Goal: Task Accomplishment & Management: Manage account settings

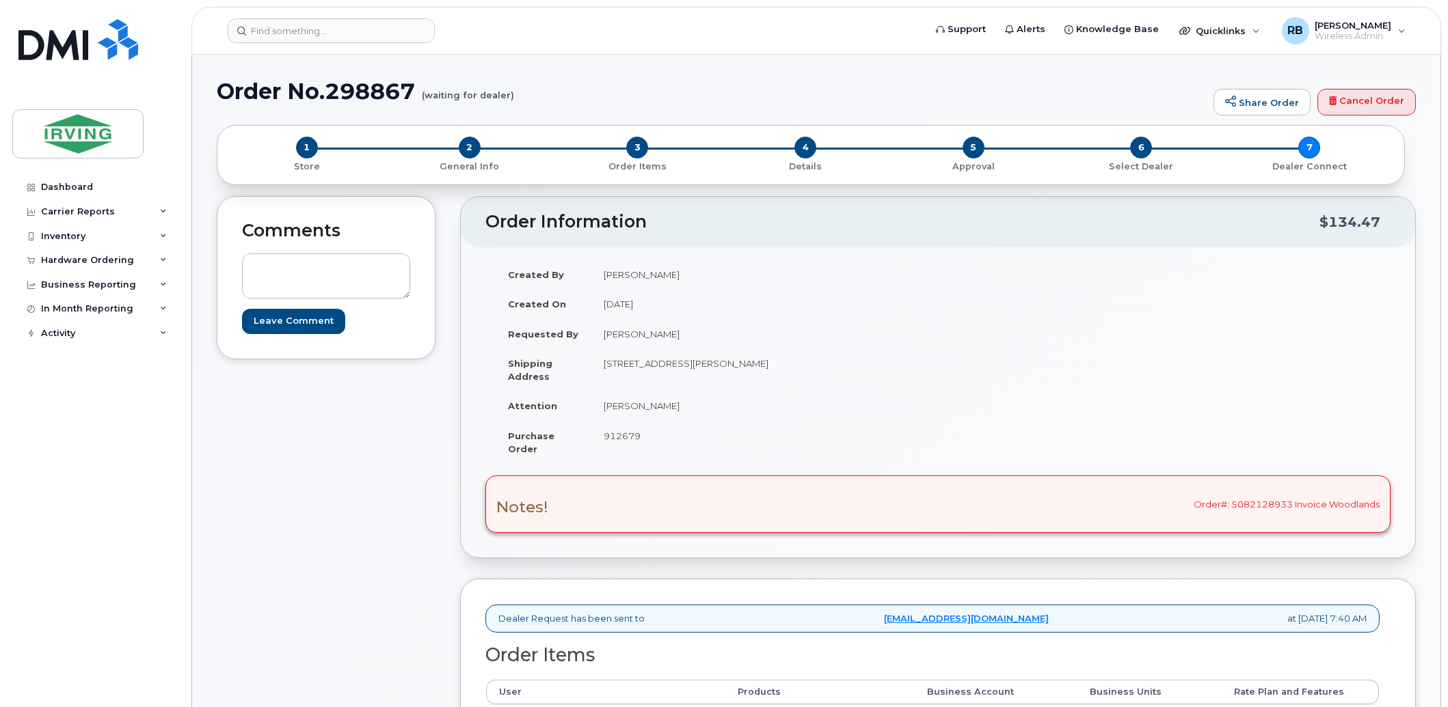
scroll to position [202, 0]
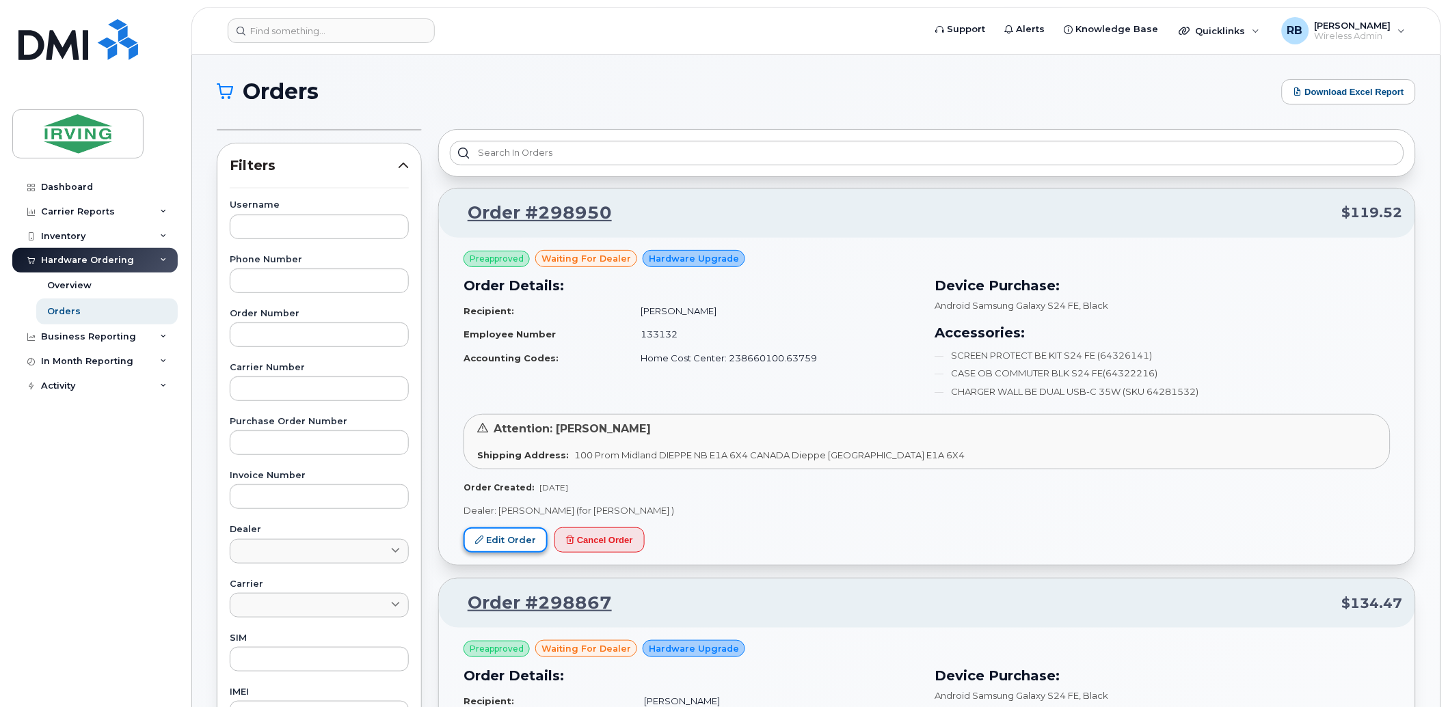
click at [508, 537] on link "Edit Order" at bounding box center [505, 540] width 84 height 25
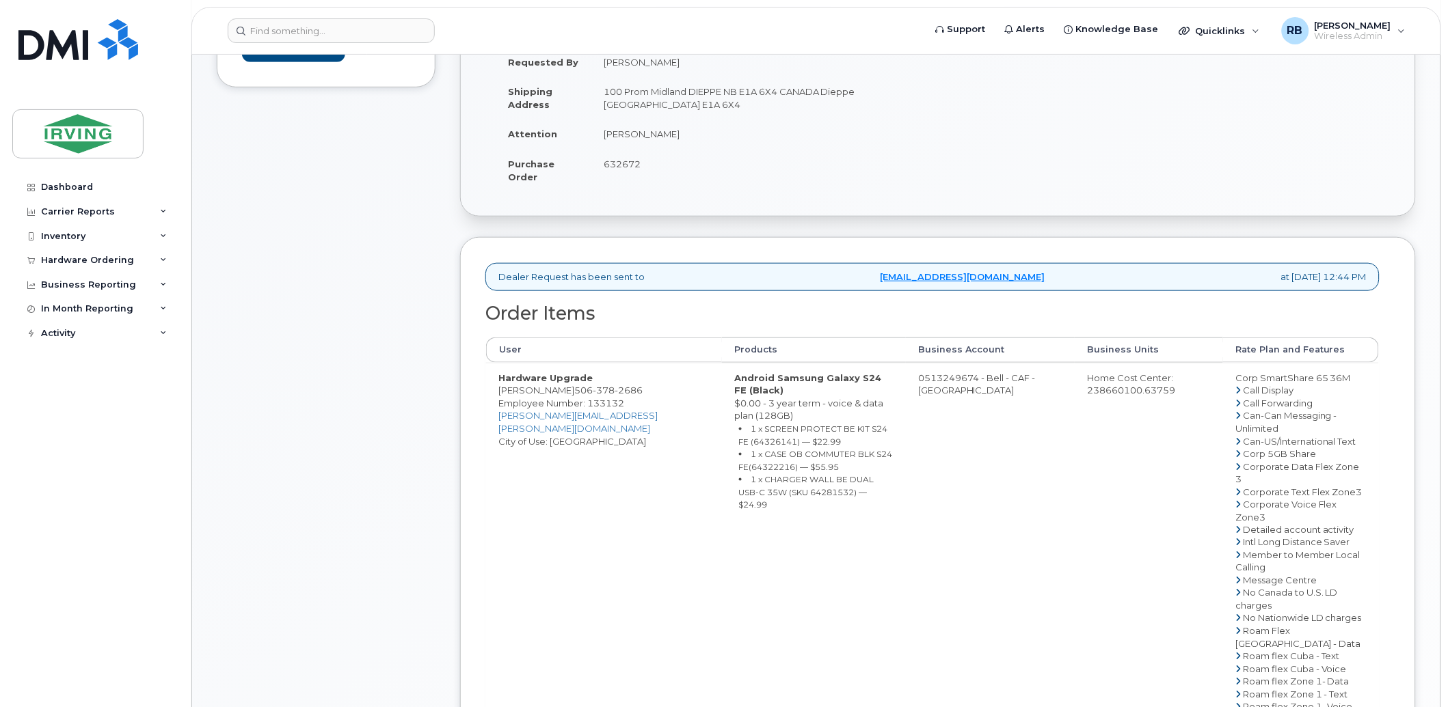
scroll to position [303, 0]
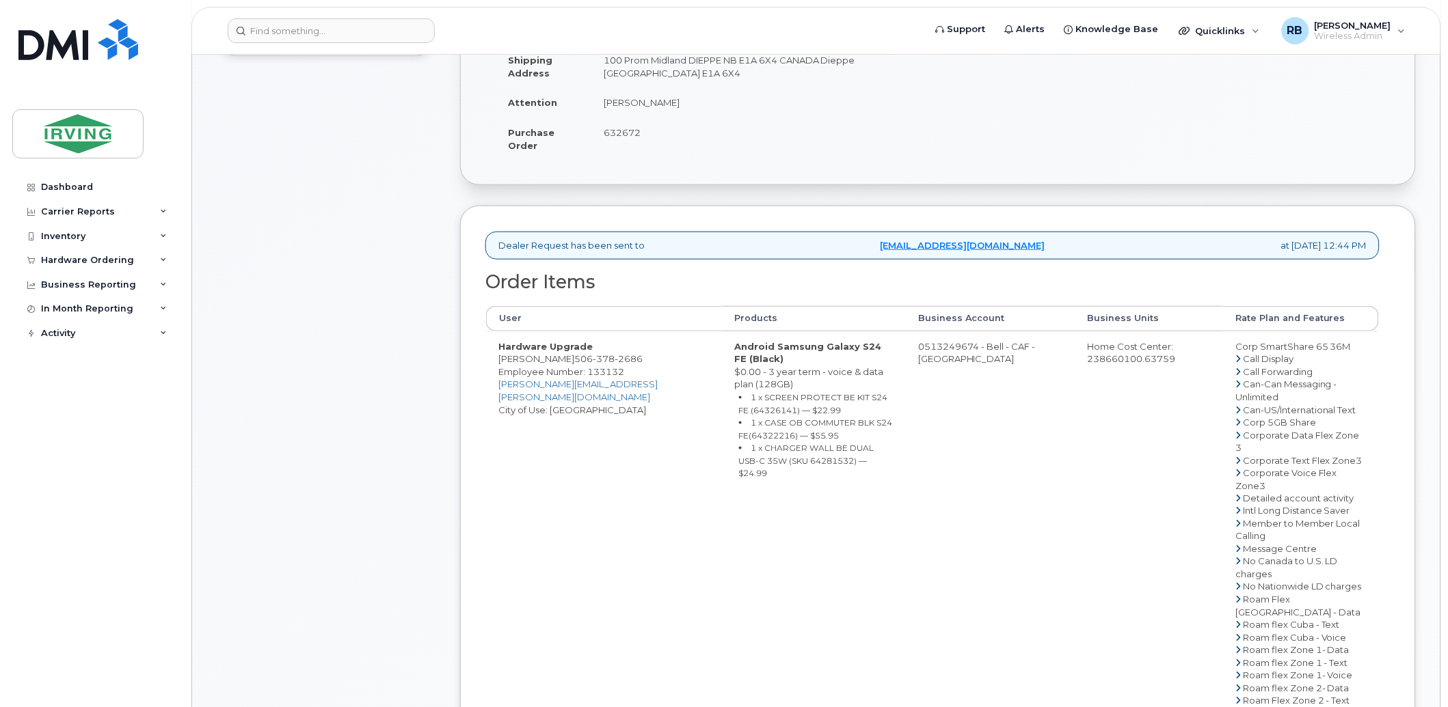
click at [933, 340] on td "0513249674 - Bell - CAF - CAVENDISH FARMS" at bounding box center [990, 599] width 169 height 537
drag, startPoint x: 906, startPoint y: 346, endPoint x: 960, endPoint y: 349, distance: 53.4
click at [960, 349] on td "0513249674 - Bell - CAF - CAVENDISH FARMS" at bounding box center [990, 599] width 169 height 537
copy td "513249674"
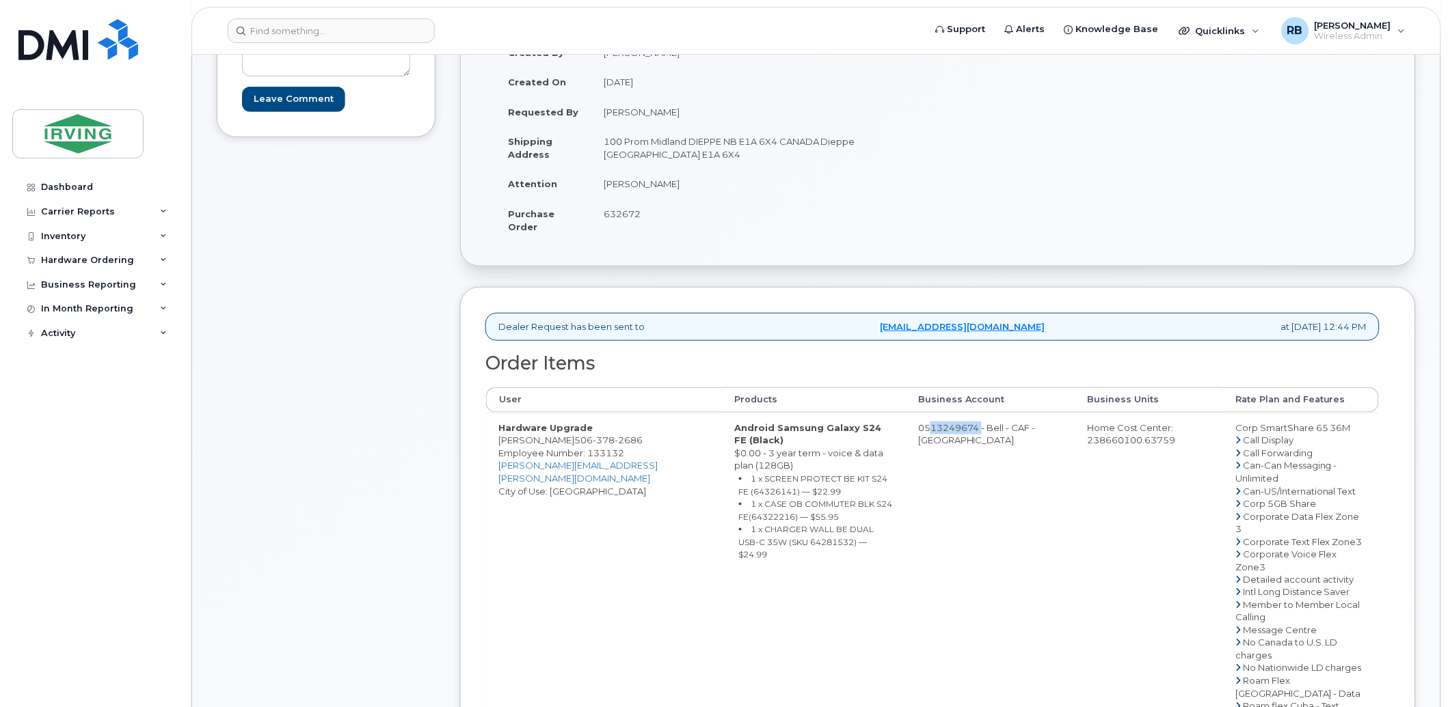
scroll to position [100, 0]
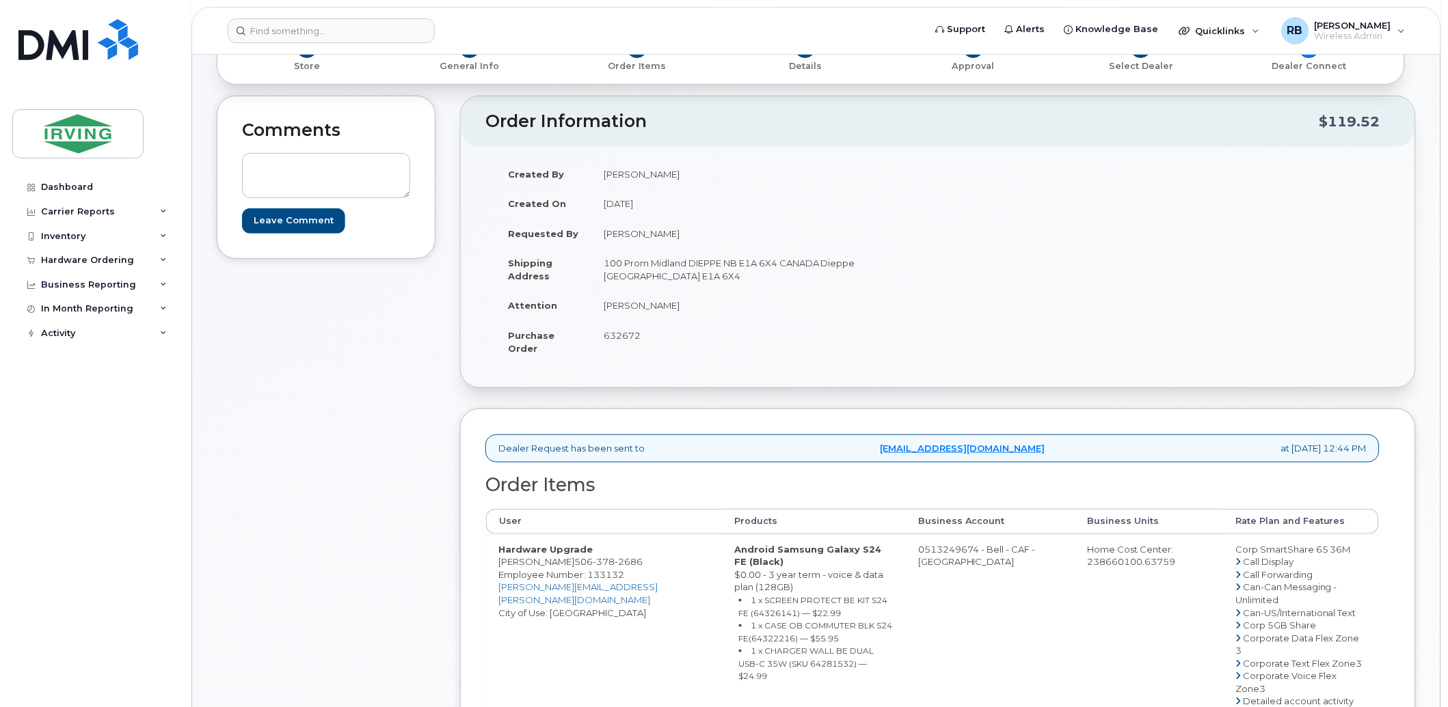
click at [596, 557] on span "378" at bounding box center [604, 561] width 22 height 11
copy span "506 378 2686"
click at [624, 336] on span "632672" at bounding box center [621, 335] width 37 height 11
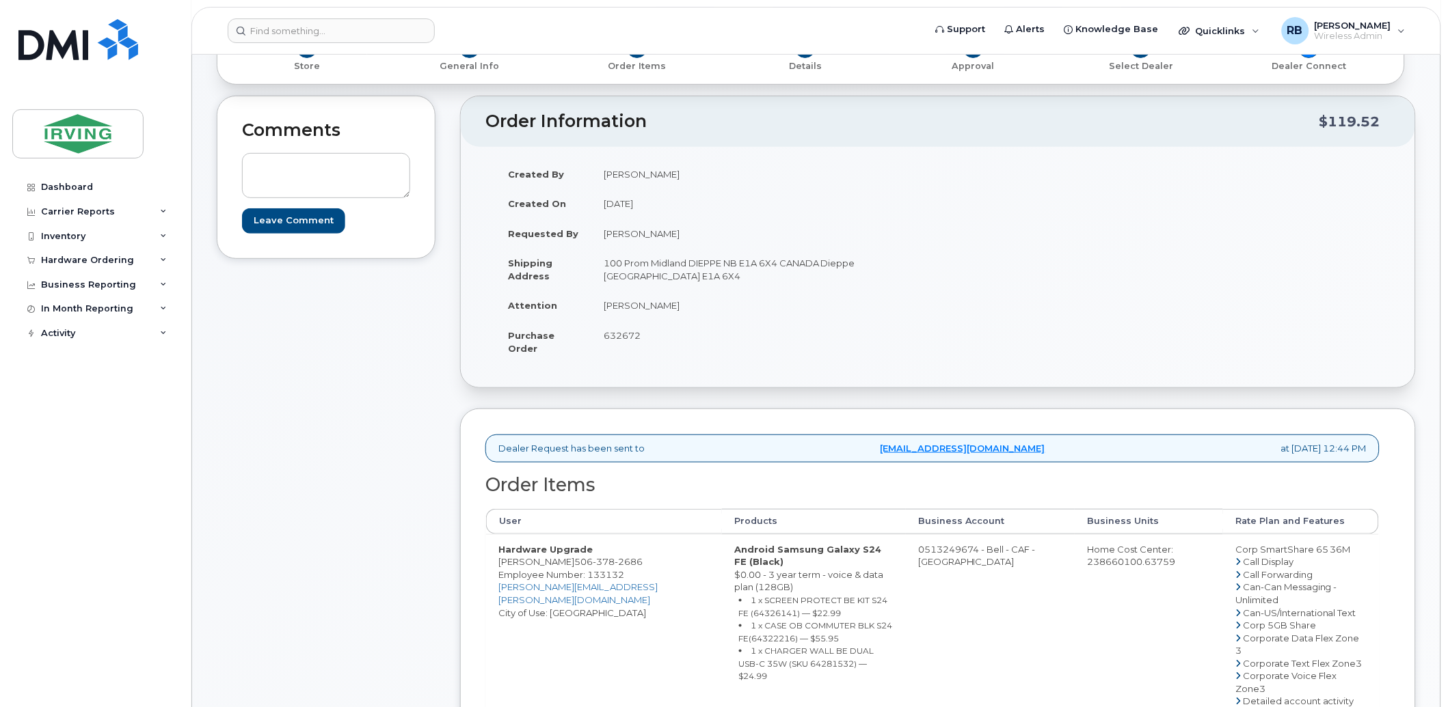
copy span "632672"
drag, startPoint x: 521, startPoint y: 565, endPoint x: 535, endPoint y: 565, distance: 13.7
drag, startPoint x: 535, startPoint y: 565, endPoint x: 499, endPoint y: 562, distance: 36.3
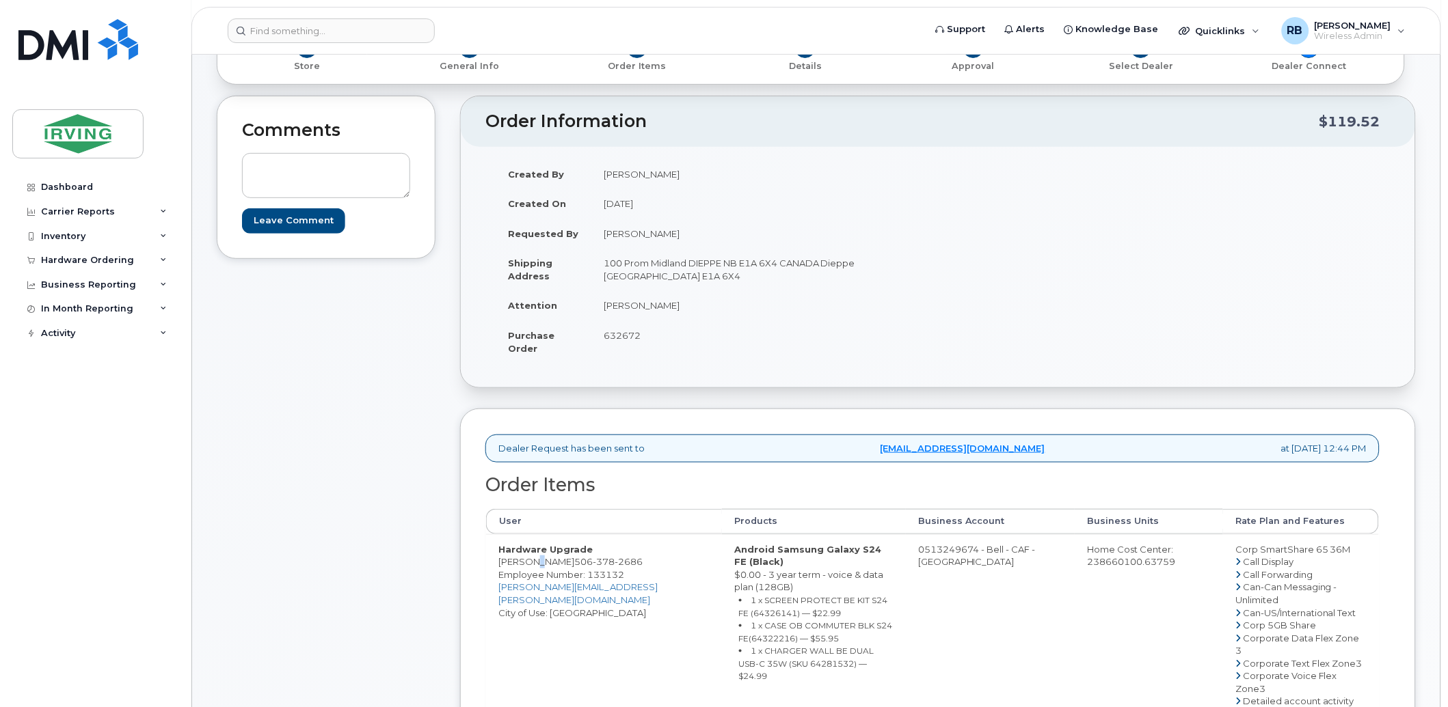
copy td "William Lirette"
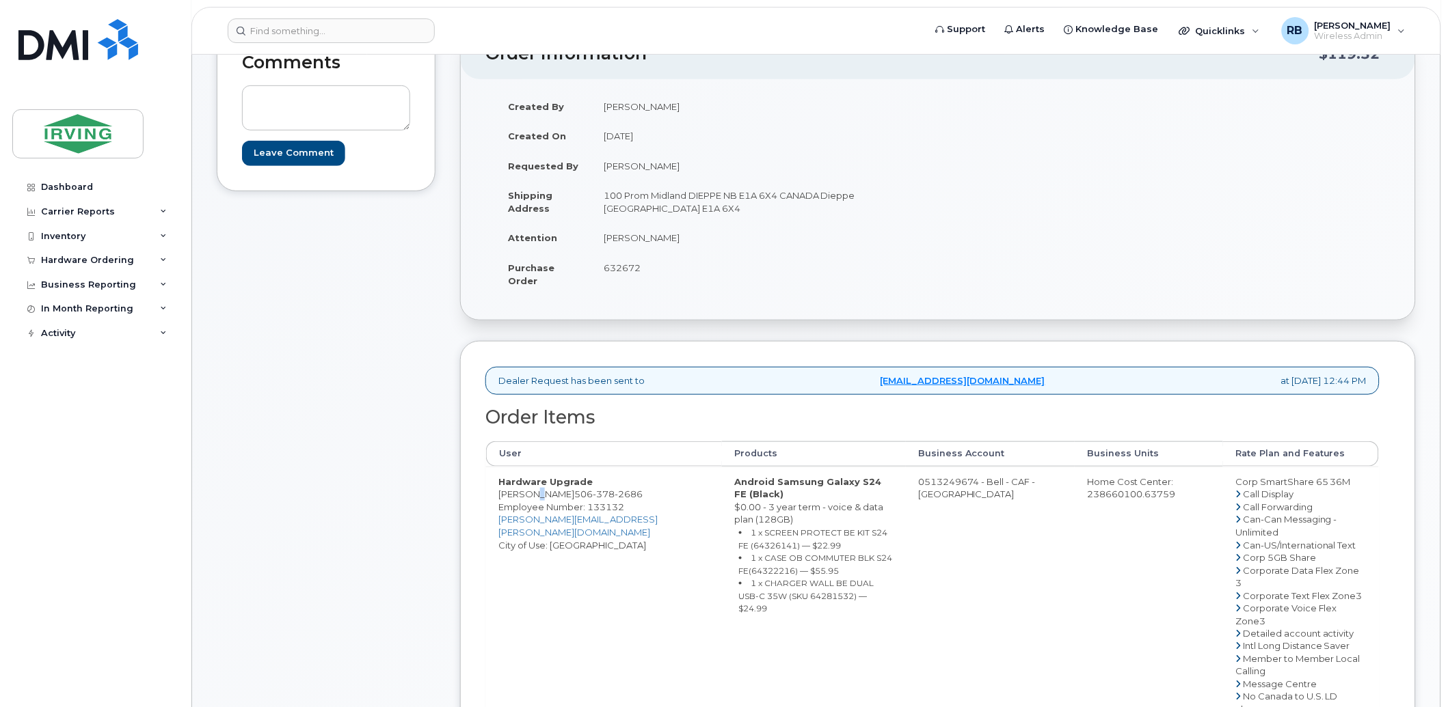
scroll to position [202, 0]
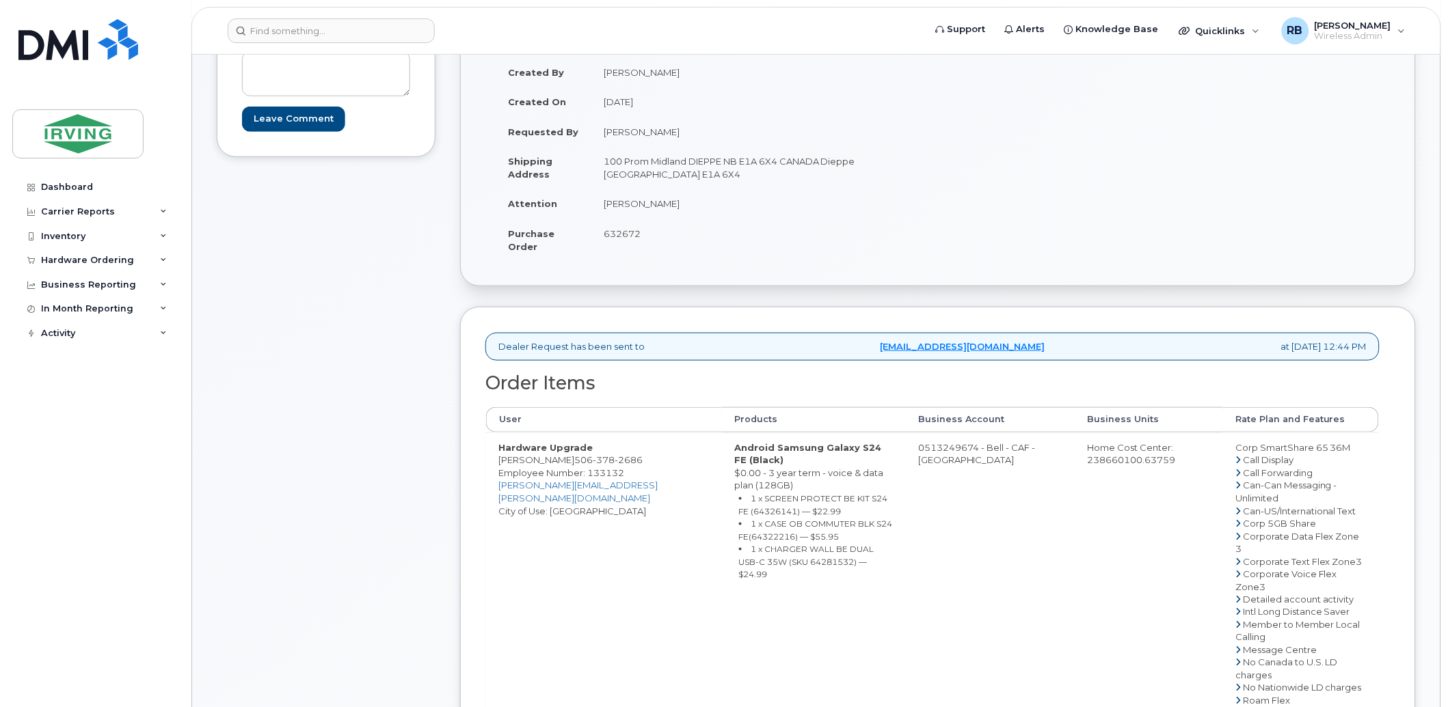
click at [319, 373] on div "Comments Leave Comment" at bounding box center [326, 563] width 219 height 1139
drag, startPoint x: 563, startPoint y: 461, endPoint x: 502, endPoint y: 461, distance: 60.8
click at [502, 461] on td "Hardware Upgrade William Lirette 506 378 2686 Employee Number: 133132 lirette.b…" at bounding box center [604, 701] width 236 height 537
copy td "William Lirette"
click at [739, 503] on small "1 x SCREEN PROTECT BE KIT S24 FE (64326141) — $22.99" at bounding box center [813, 504] width 149 height 23
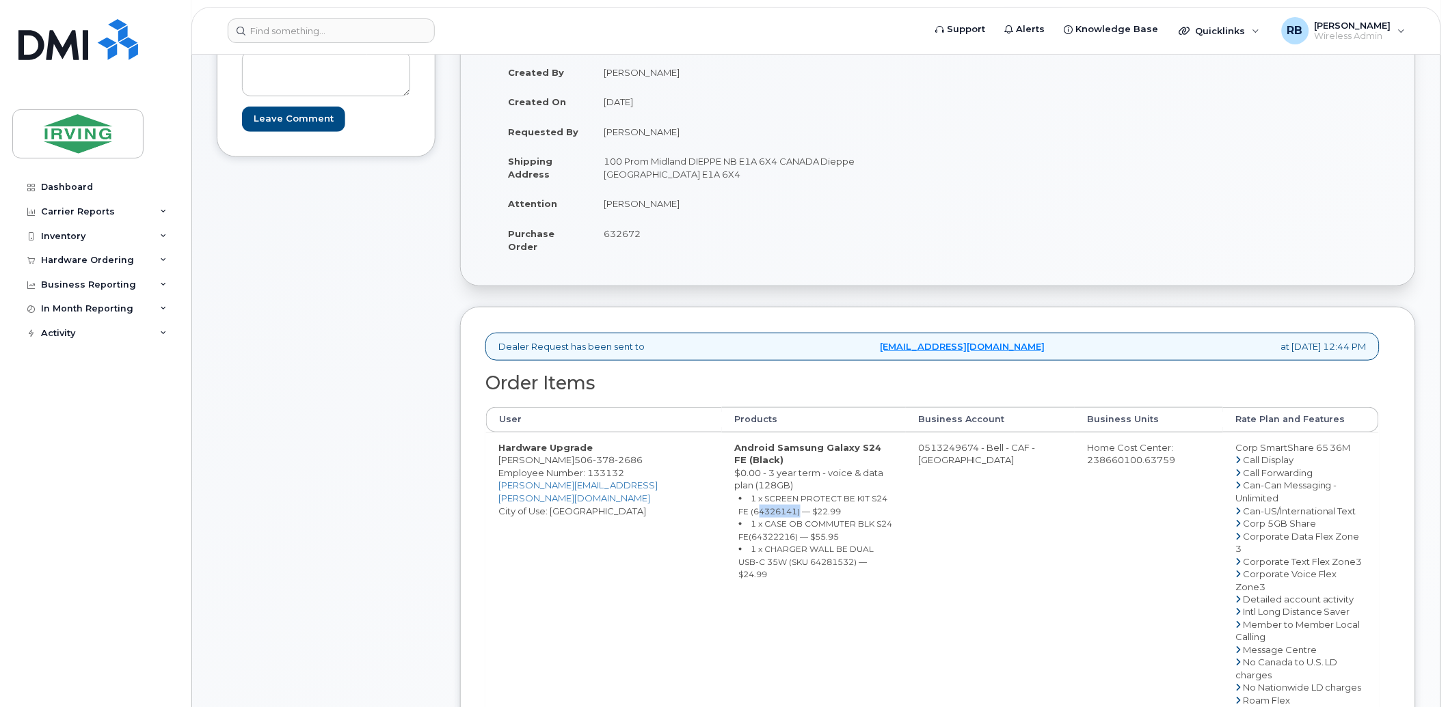
click at [739, 503] on small "1 x SCREEN PROTECT BE KIT S24 FE (64326141) — $22.99" at bounding box center [813, 504] width 149 height 23
copy small "64326141"
click at [739, 521] on small "1 x CASE OB COMMUTER BLK S24 FE(64322216) — $55.95" at bounding box center [816, 530] width 154 height 23
copy small "64322216"
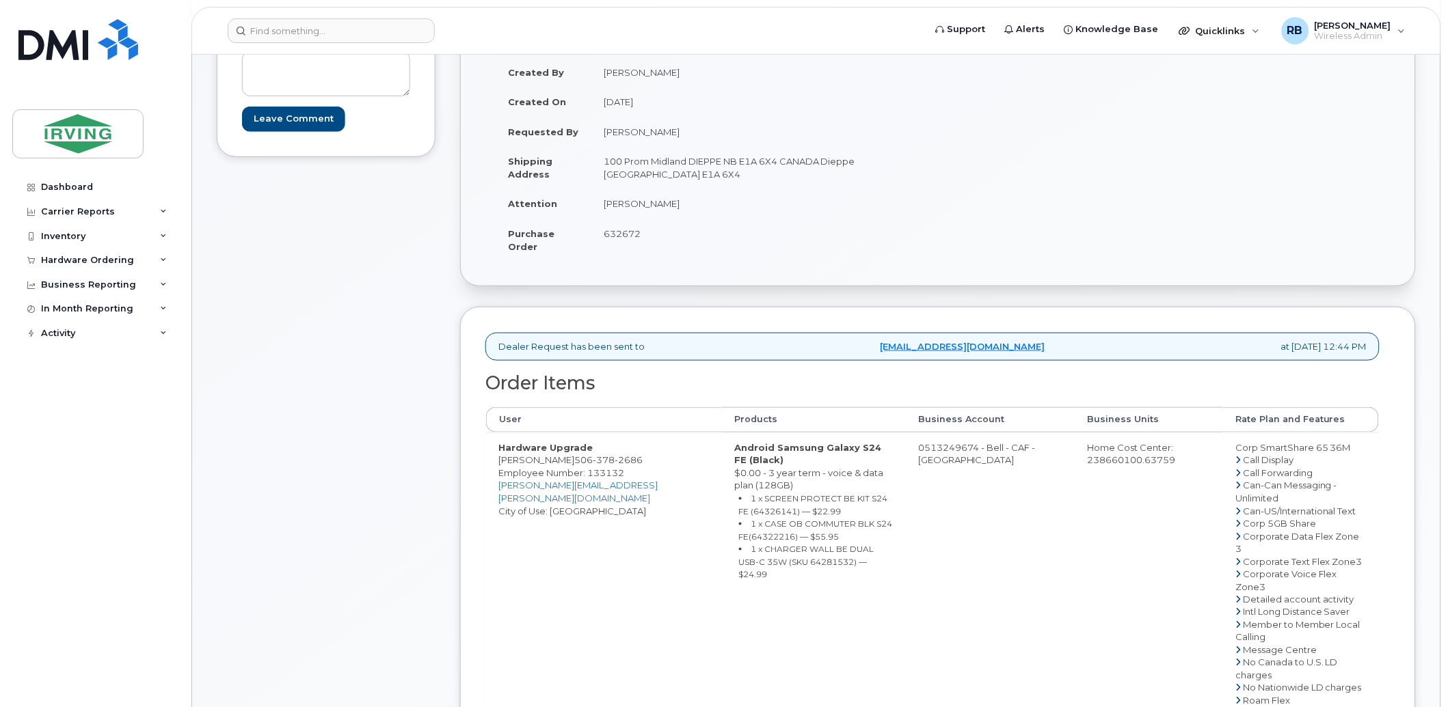
click at [739, 552] on small "1 x CHARGER WALL BE DUAL USB-C 35W (SKU 64281532) — $24.99" at bounding box center [806, 562] width 135 height 36
copy small "64281532"
click at [925, 448] on td "0513249674 - Bell - CAF - CAVENDISH FARMS" at bounding box center [990, 701] width 169 height 537
drag, startPoint x: 906, startPoint y: 447, endPoint x: 960, endPoint y: 446, distance: 54.7
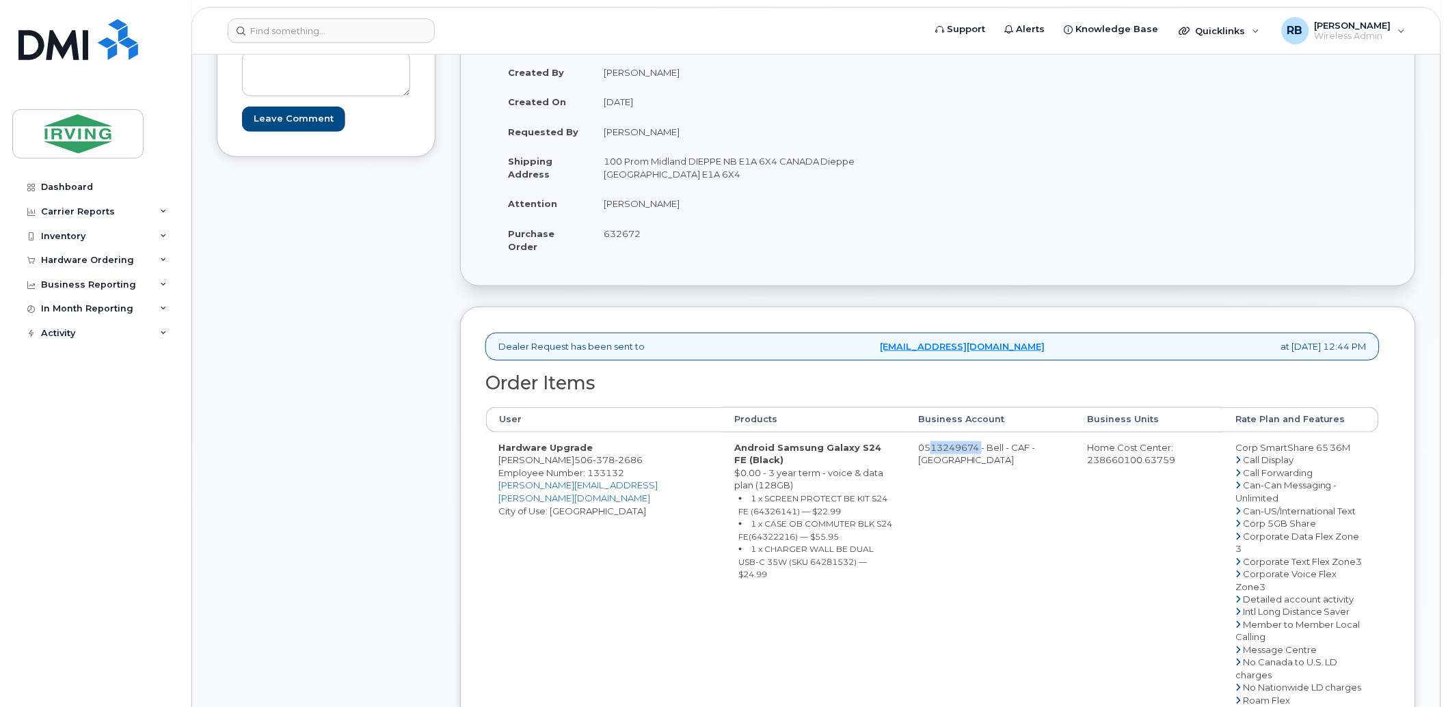
click at [960, 446] on td "0513249674 - Bell - CAF - CAVENDISH FARMS" at bounding box center [990, 701] width 169 height 537
copy td "513249674"
click at [599, 461] on span "378" at bounding box center [604, 459] width 22 height 11
copy span "506 378 2686"
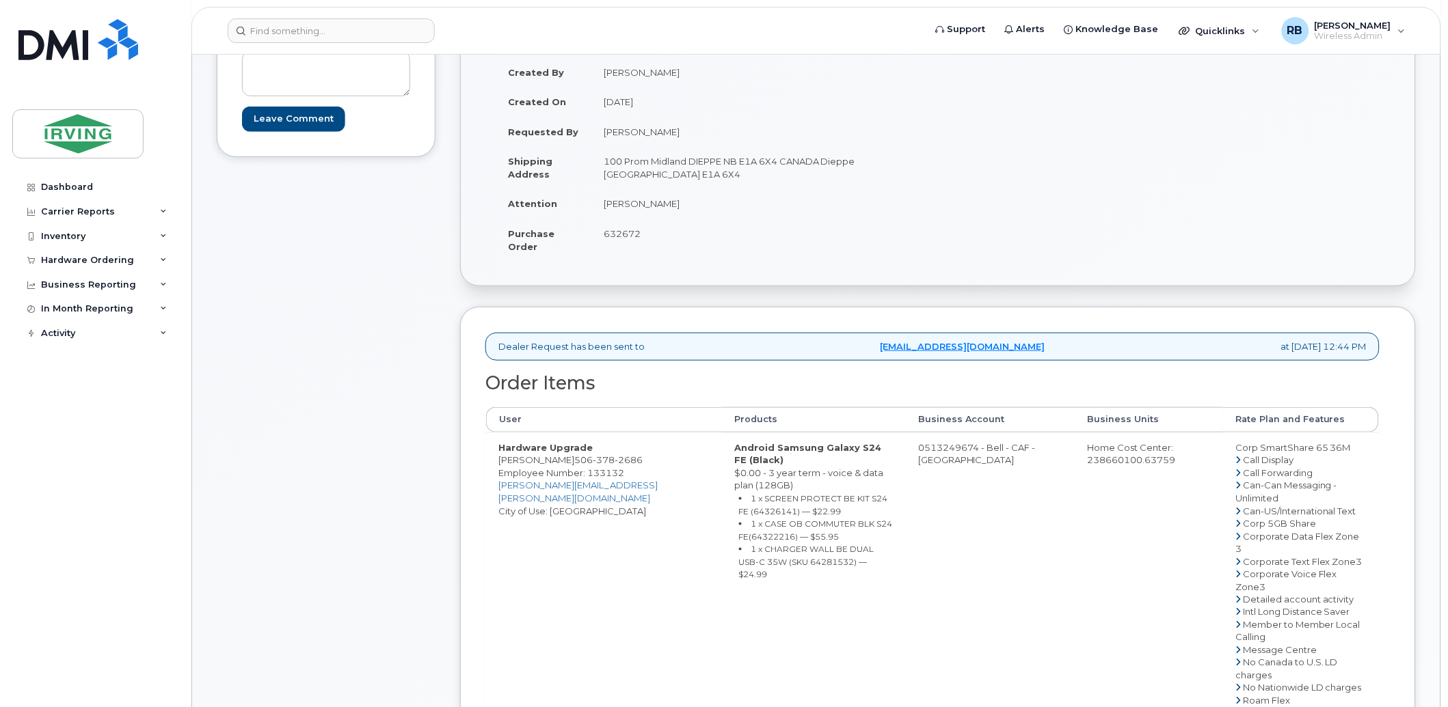
click at [443, 386] on div "Comments Leave Comment Order Information $119.52 Created By Jim Briggs Created …" at bounding box center [816, 563] width 1199 height 1139
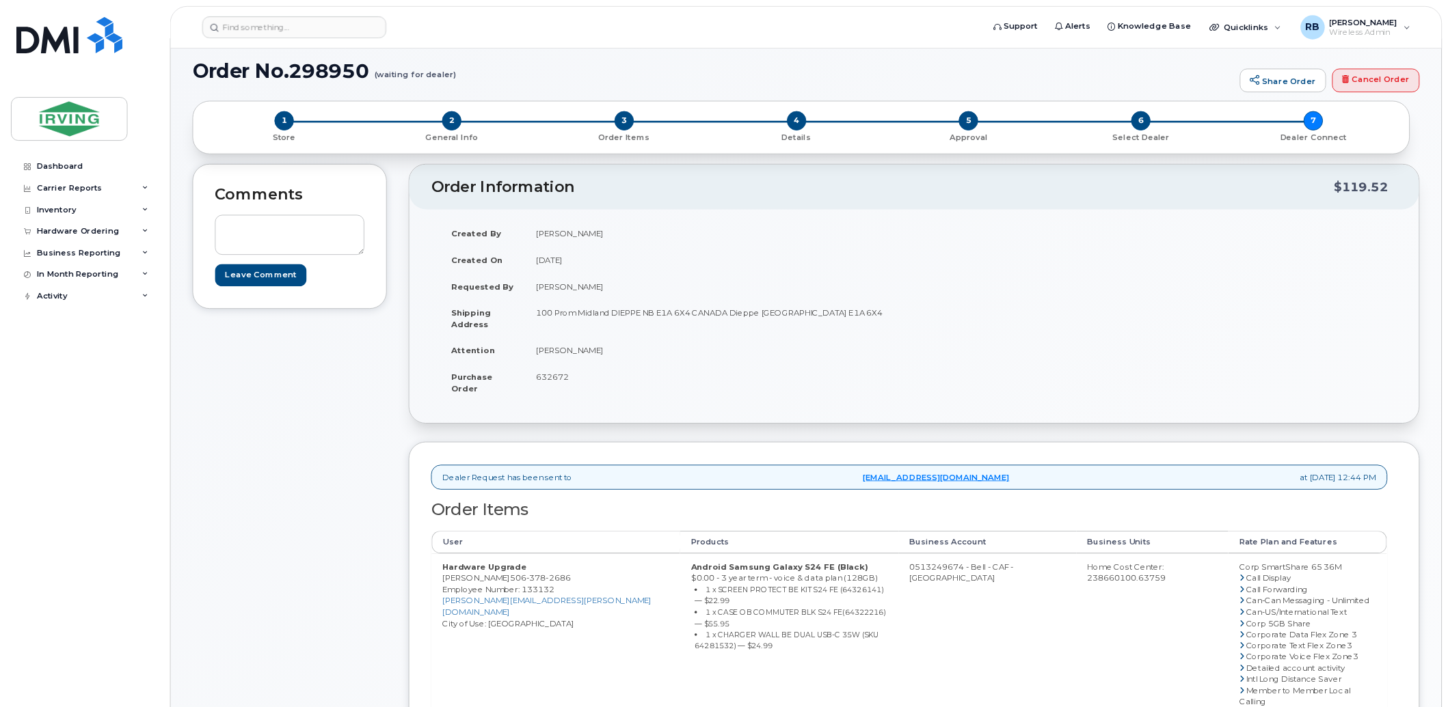
scroll to position [0, 0]
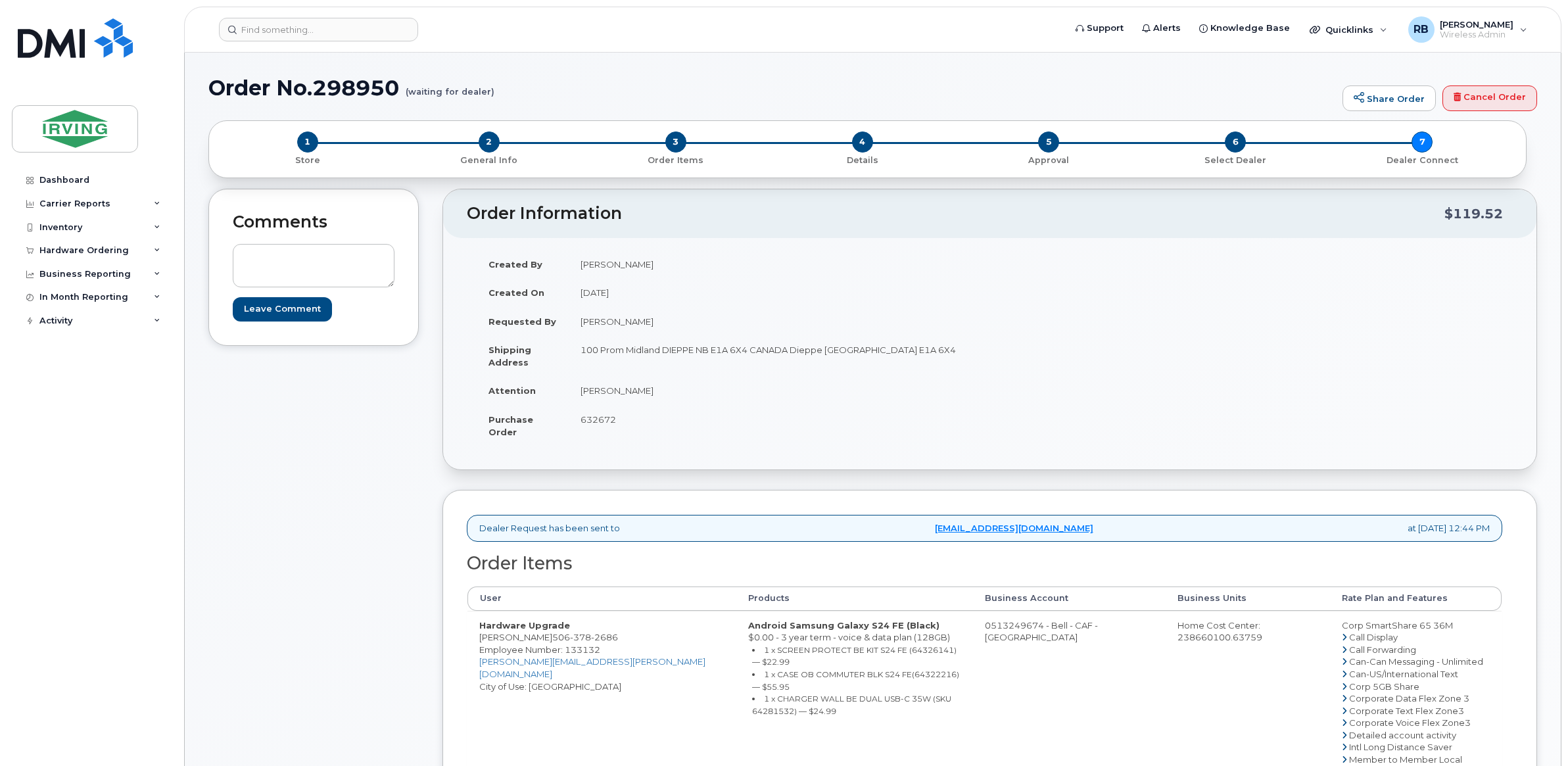
click at [313, 472] on div "Comments Leave Comment" at bounding box center [314, 700] width 211 height 1022
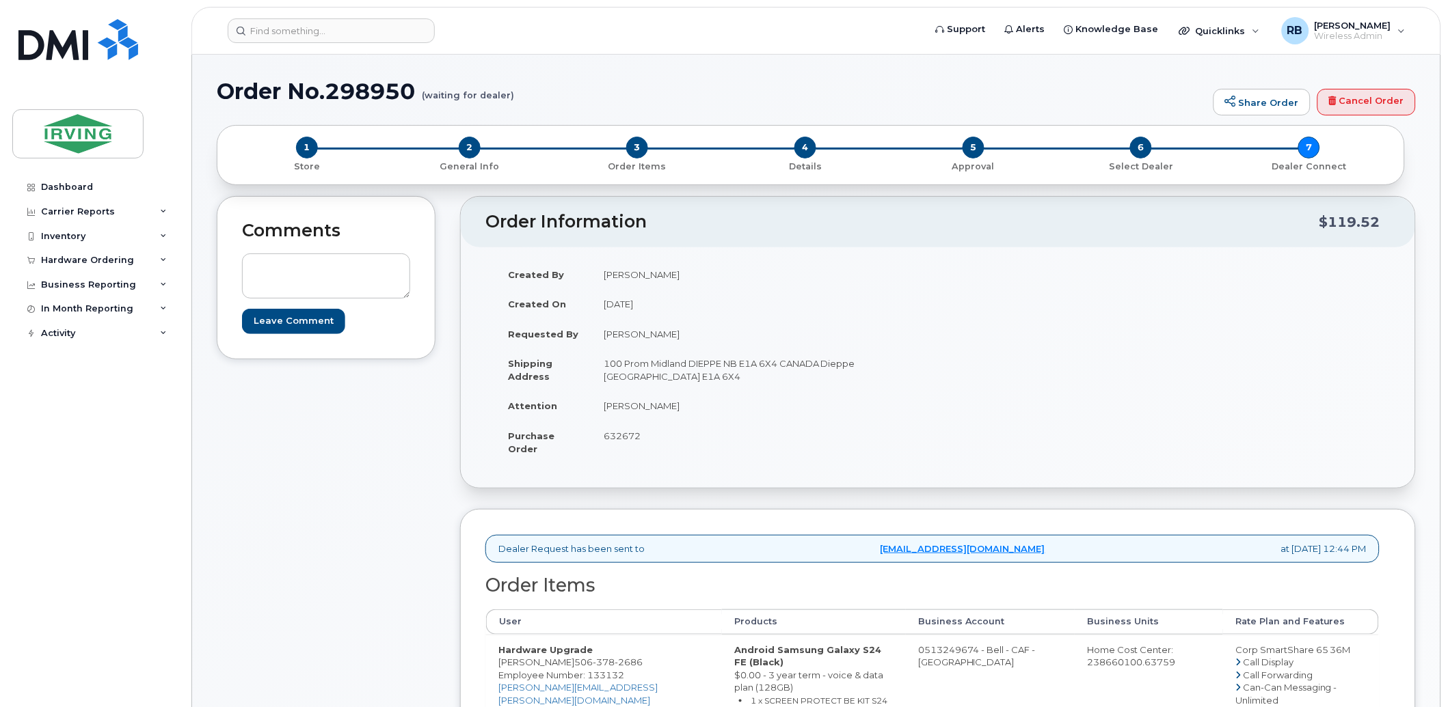
click at [1173, 416] on div "Created By Jim Briggs Created On August 21, 2025 Requested By Jim Briggs Shippi…" at bounding box center [937, 368] width 905 height 217
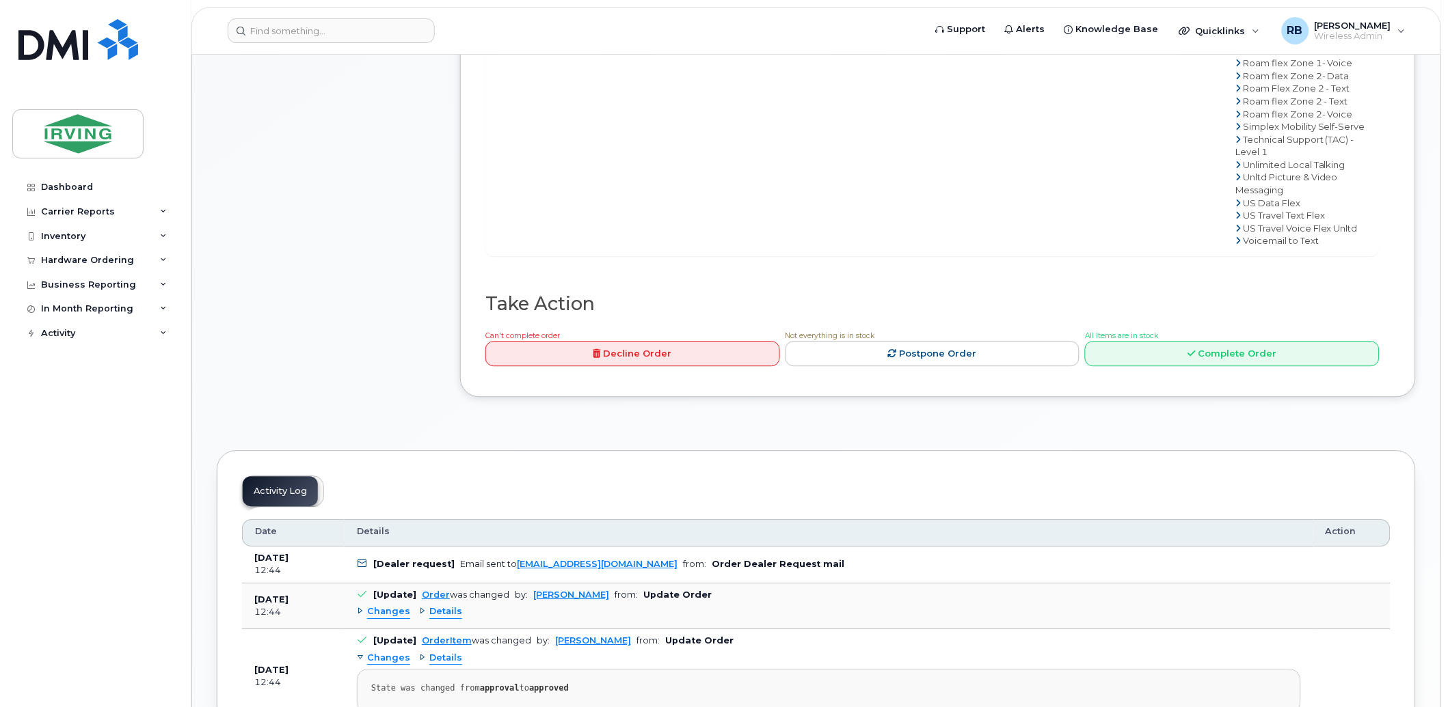
scroll to position [911, 0]
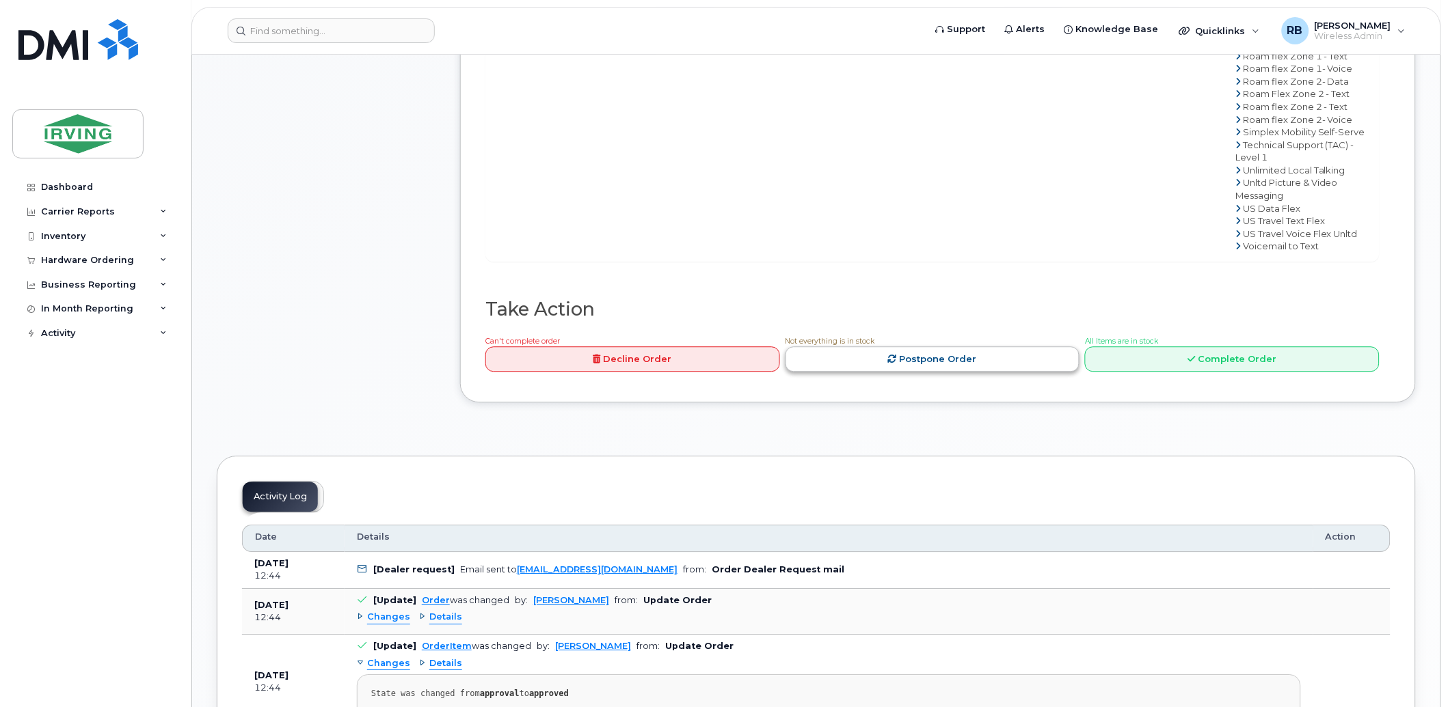
click at [1056, 372] on link "Postpone Order" at bounding box center [932, 359] width 295 height 25
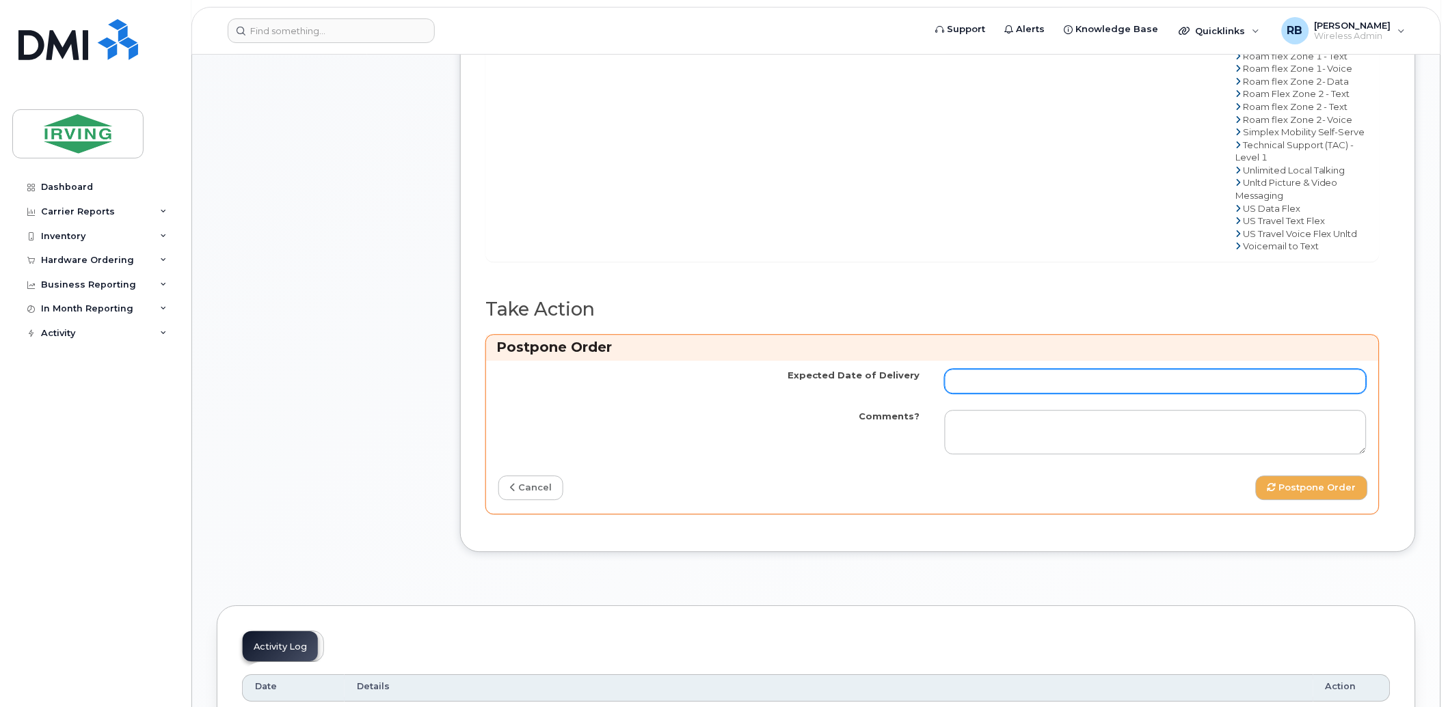
click at [1013, 394] on input "Expected Date of Delivery" at bounding box center [1156, 381] width 422 height 25
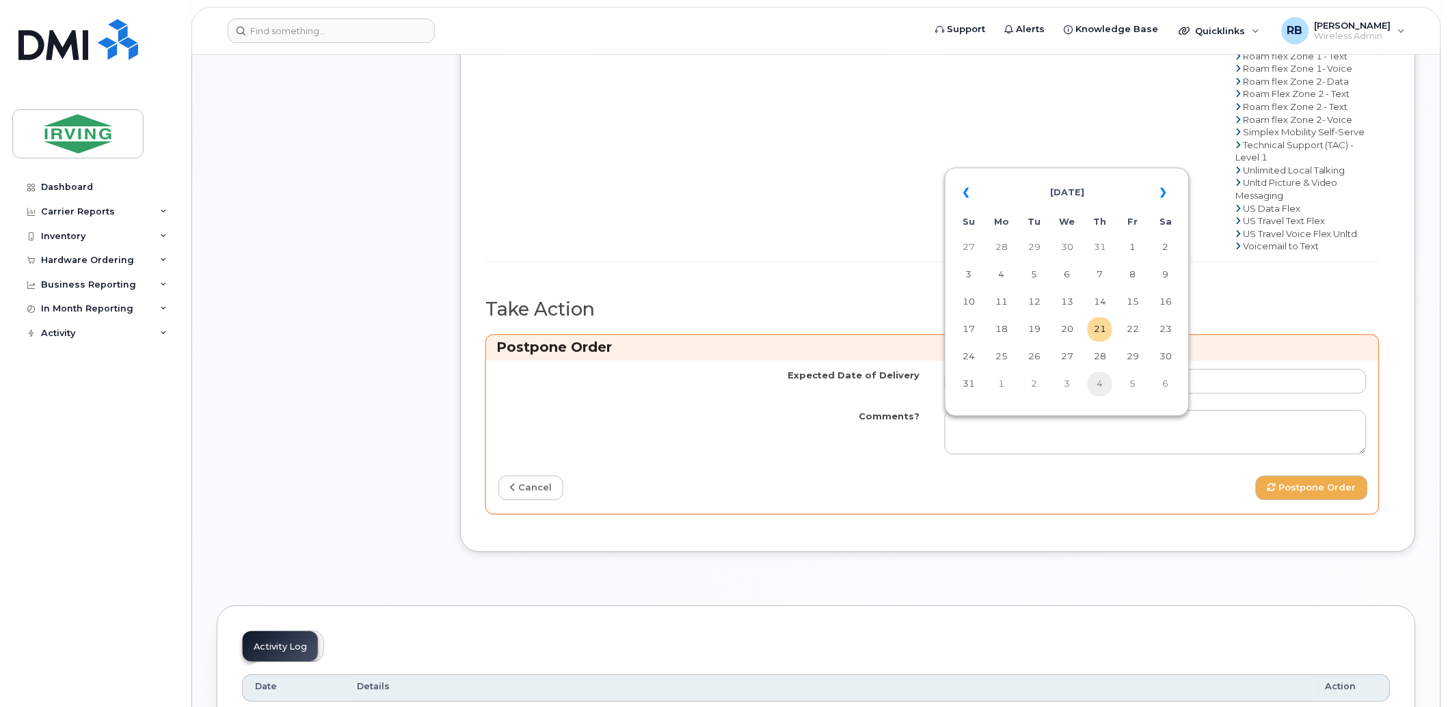
click at [1098, 387] on td "4" at bounding box center [1099, 384] width 25 height 25
type input "2025-09-04"
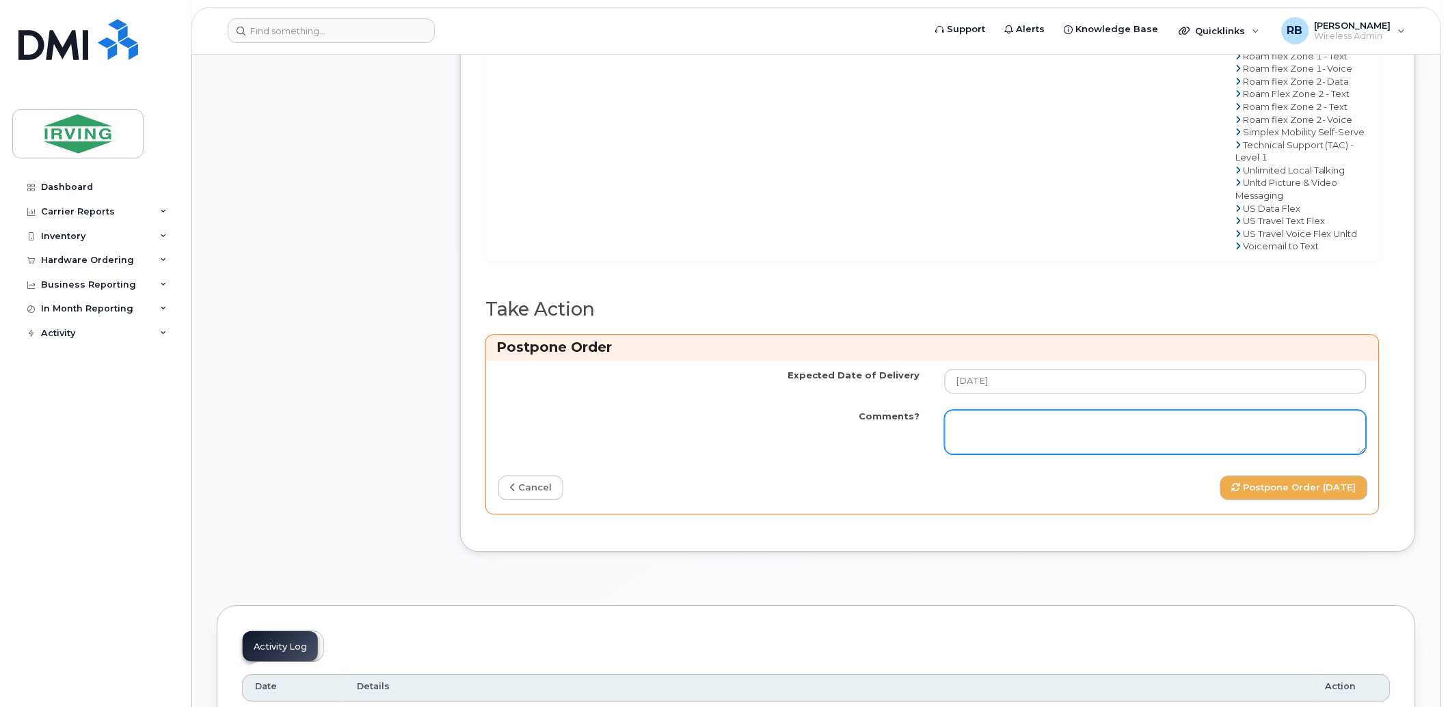
click at [1003, 455] on textarea "Comments?" at bounding box center [1156, 432] width 422 height 45
paste textarea "Order Confirmation – SO# 26198853 The order has been placed and is expected to …"
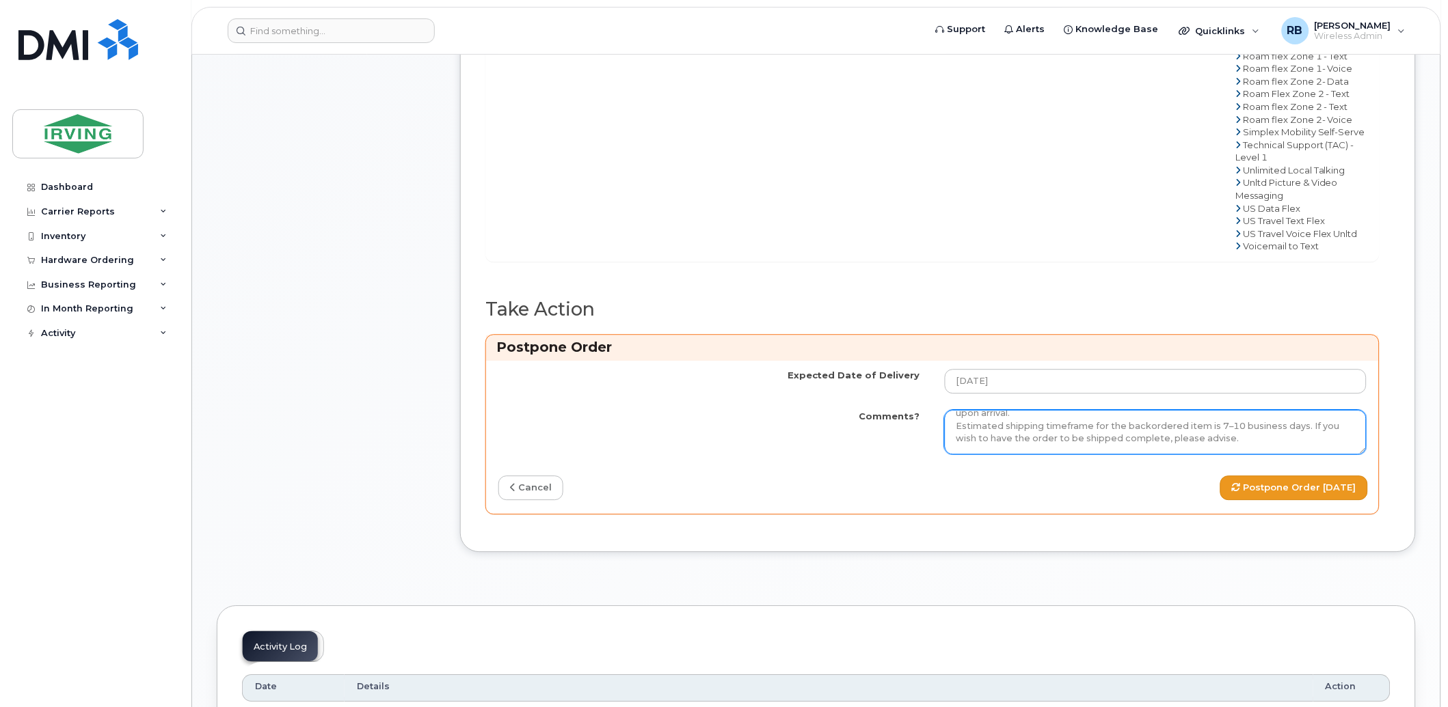
type textarea "Order Confirmation – SO# 26198853 The order has been placed and is expected to …"
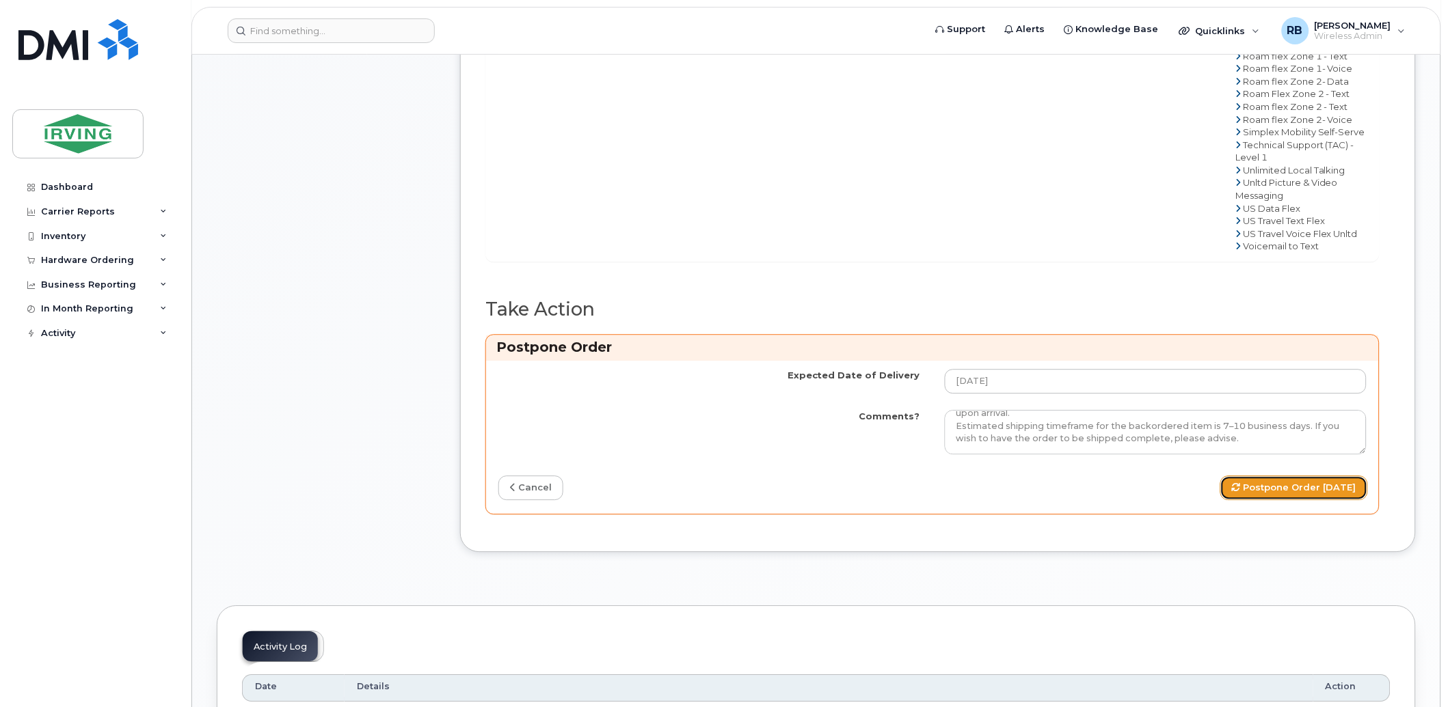
click at [1240, 501] on button "Postpone Order 2025-09-04" at bounding box center [1294, 488] width 148 height 25
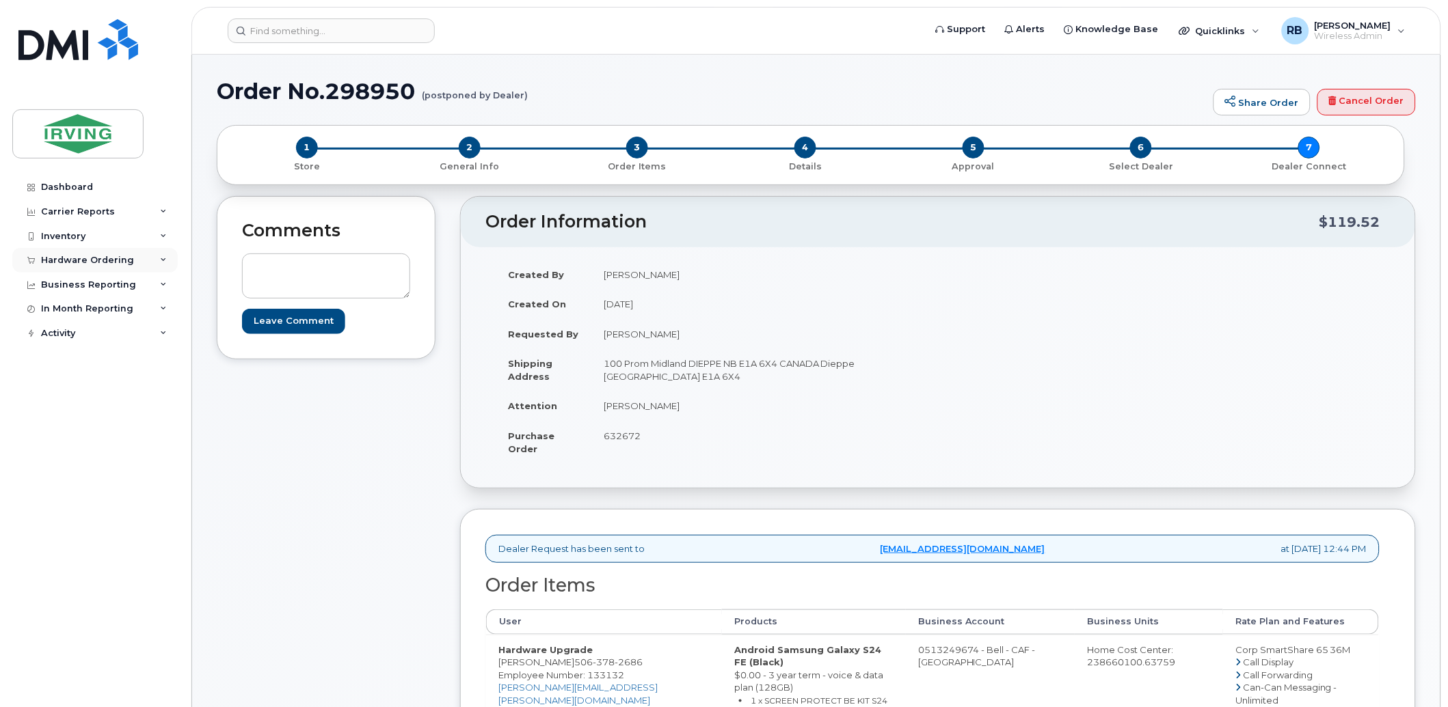
click at [85, 260] on div "Hardware Ordering" at bounding box center [87, 260] width 93 height 11
click at [62, 313] on div "Orders" at bounding box center [63, 311] width 33 height 12
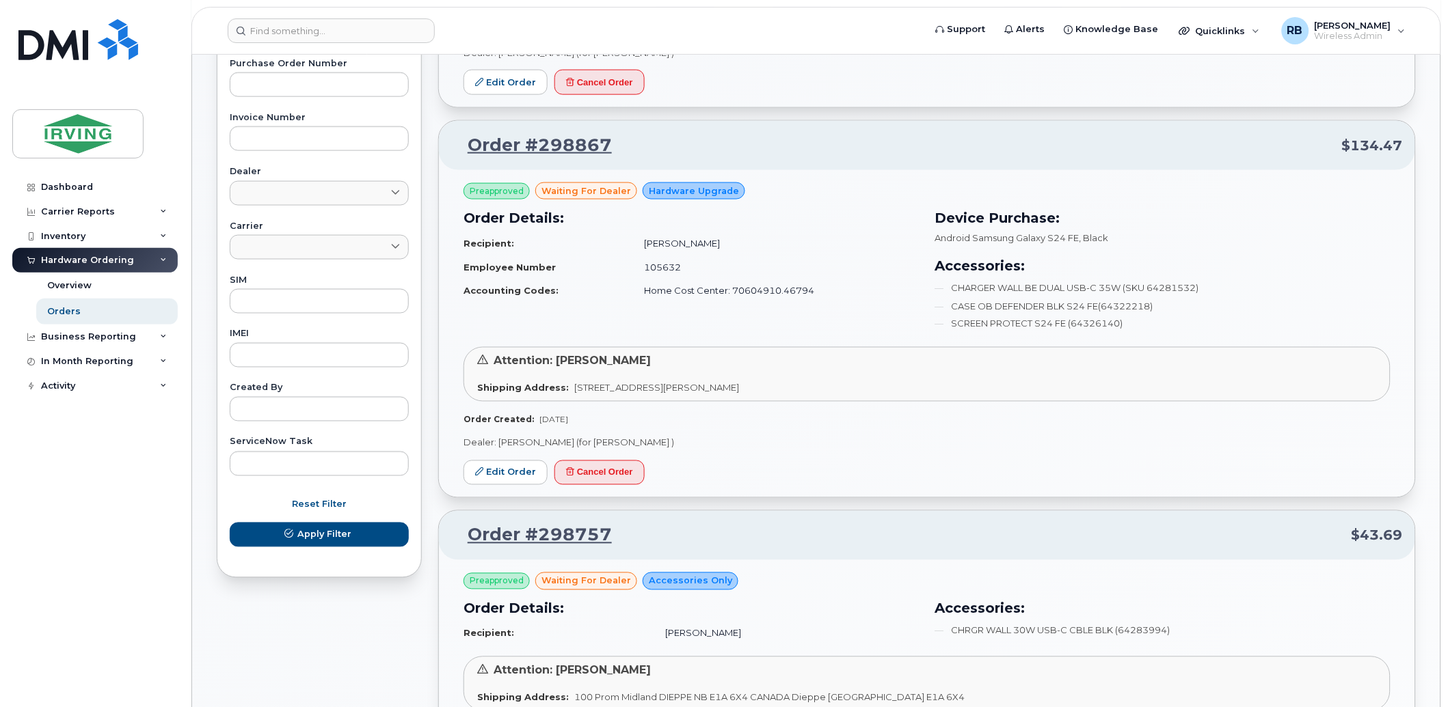
scroll to position [506, 0]
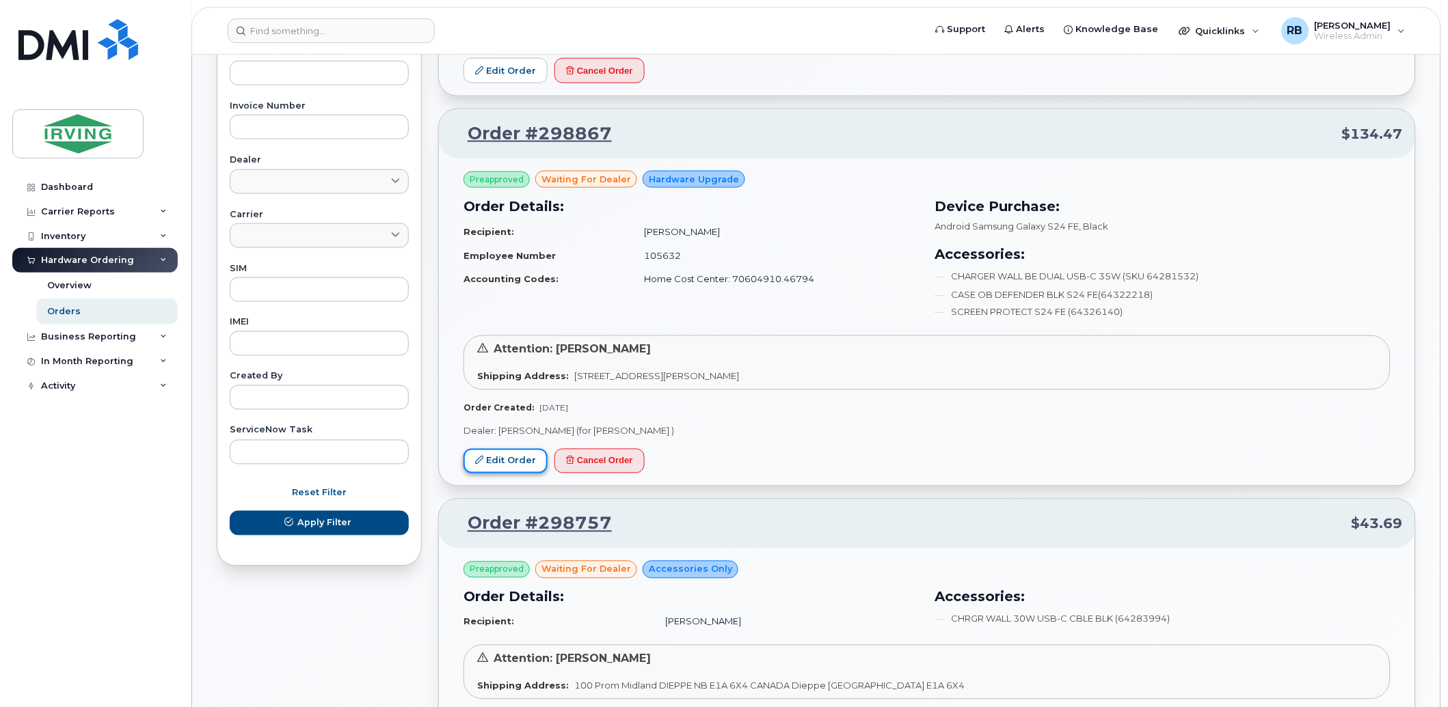
click at [506, 465] on link "Edit Order" at bounding box center [505, 461] width 84 height 25
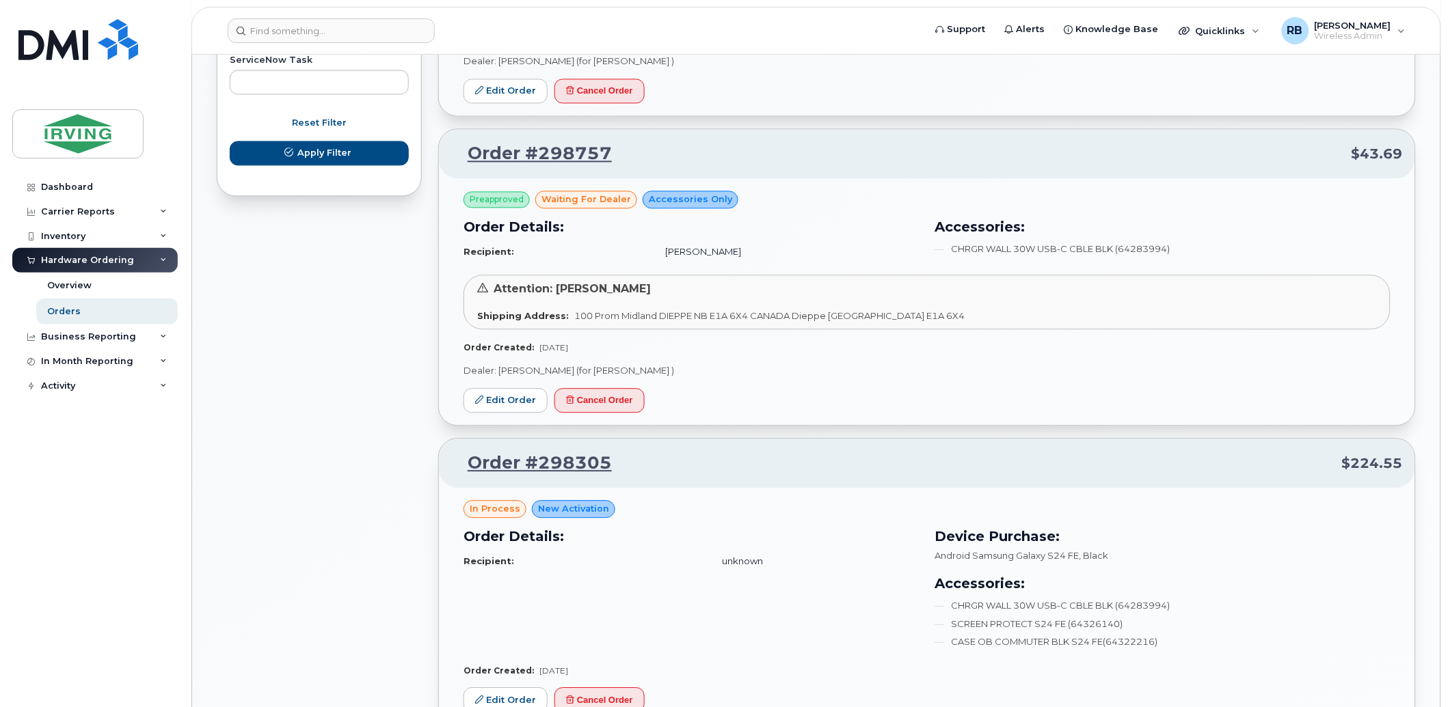
scroll to position [911, 0]
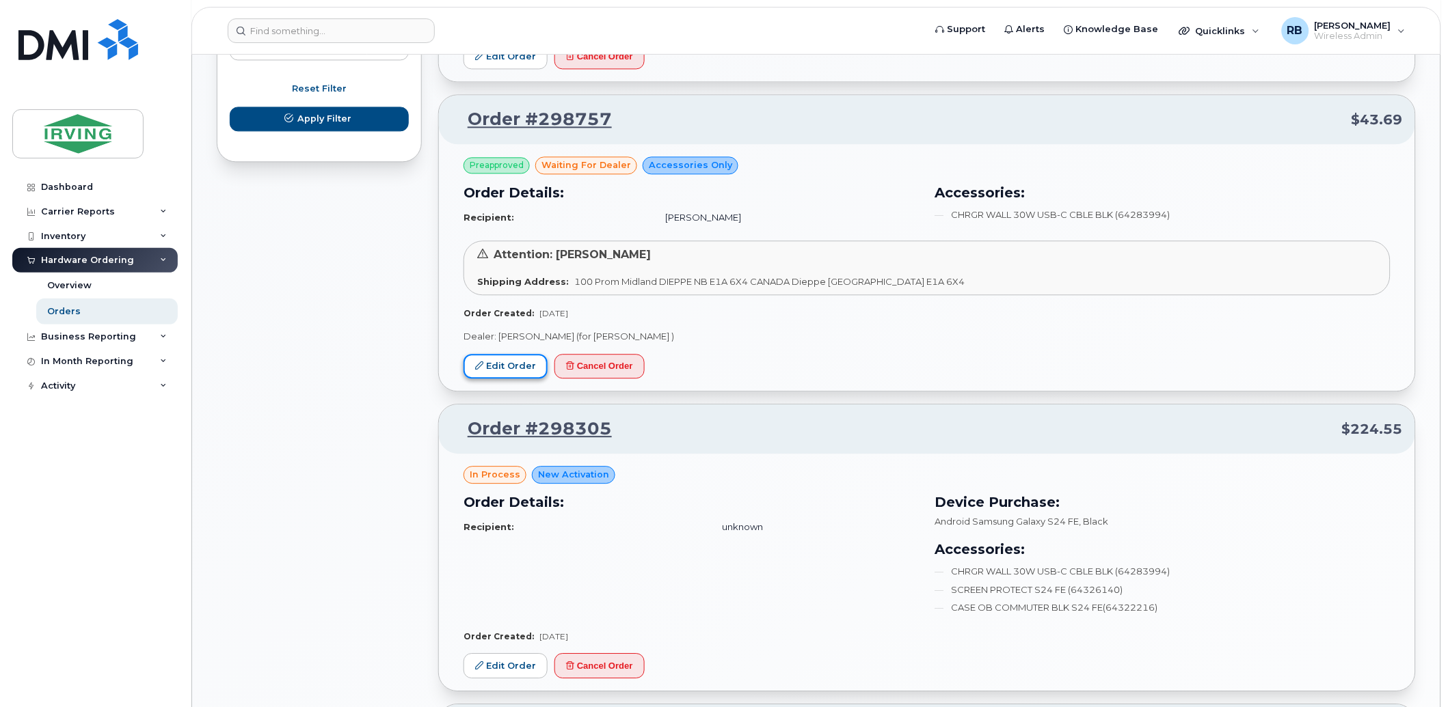
click at [489, 360] on link "Edit Order" at bounding box center [505, 366] width 84 height 25
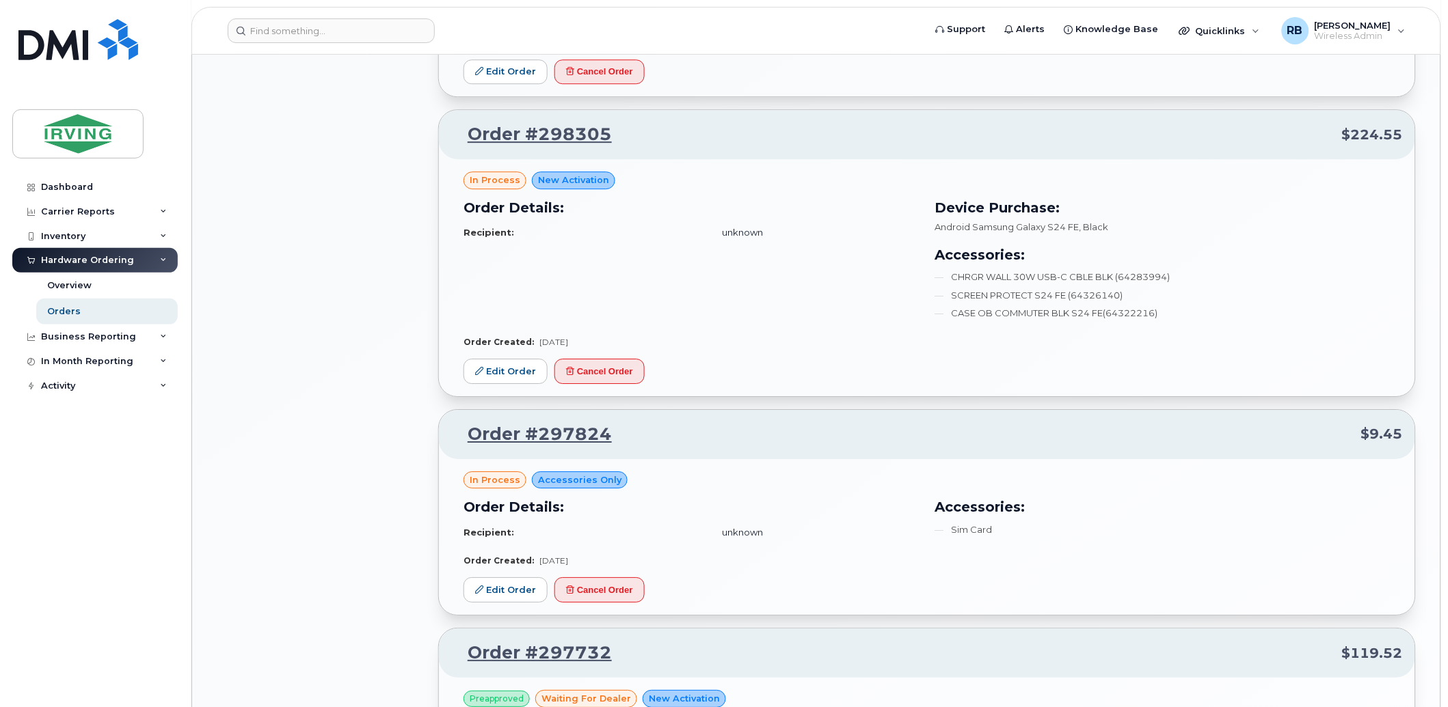
scroll to position [1214, 0]
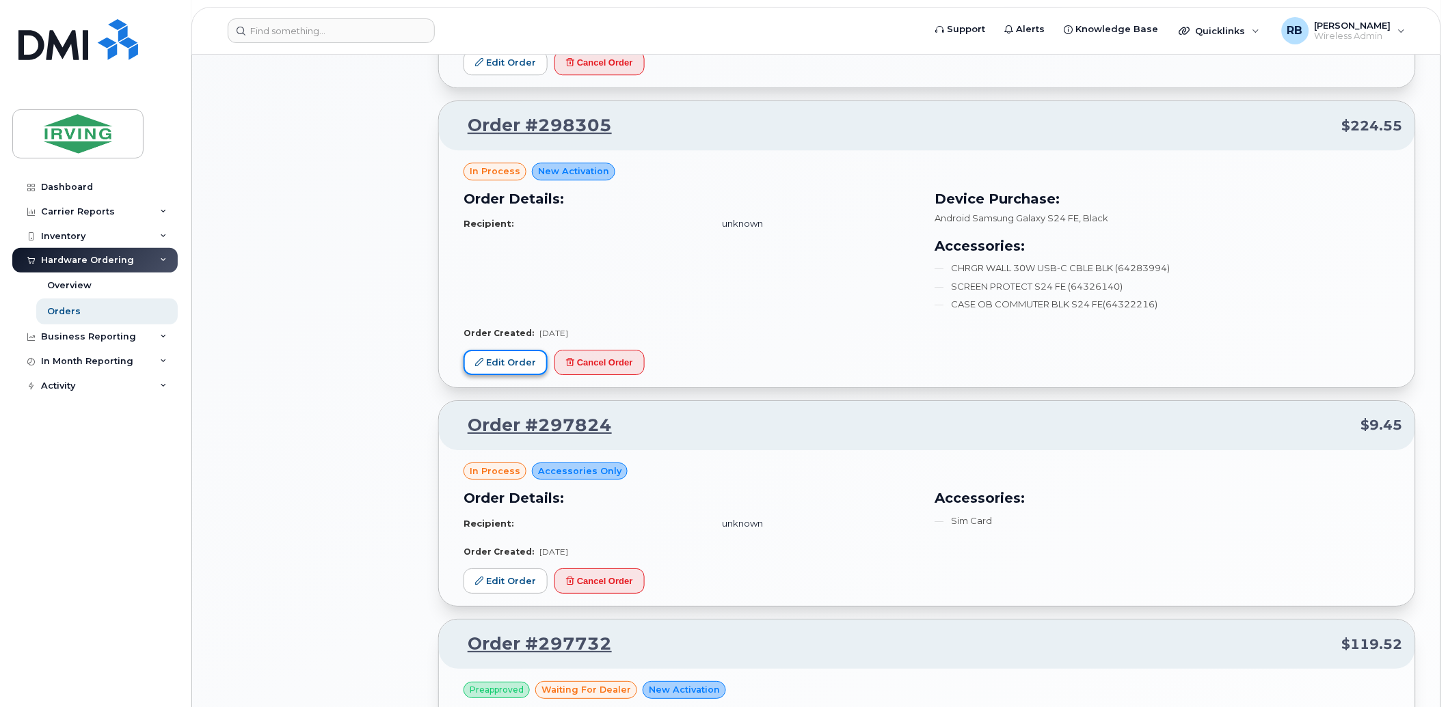
click at [522, 366] on link "Edit Order" at bounding box center [505, 362] width 84 height 25
click at [521, 584] on link "Edit Order" at bounding box center [505, 581] width 84 height 25
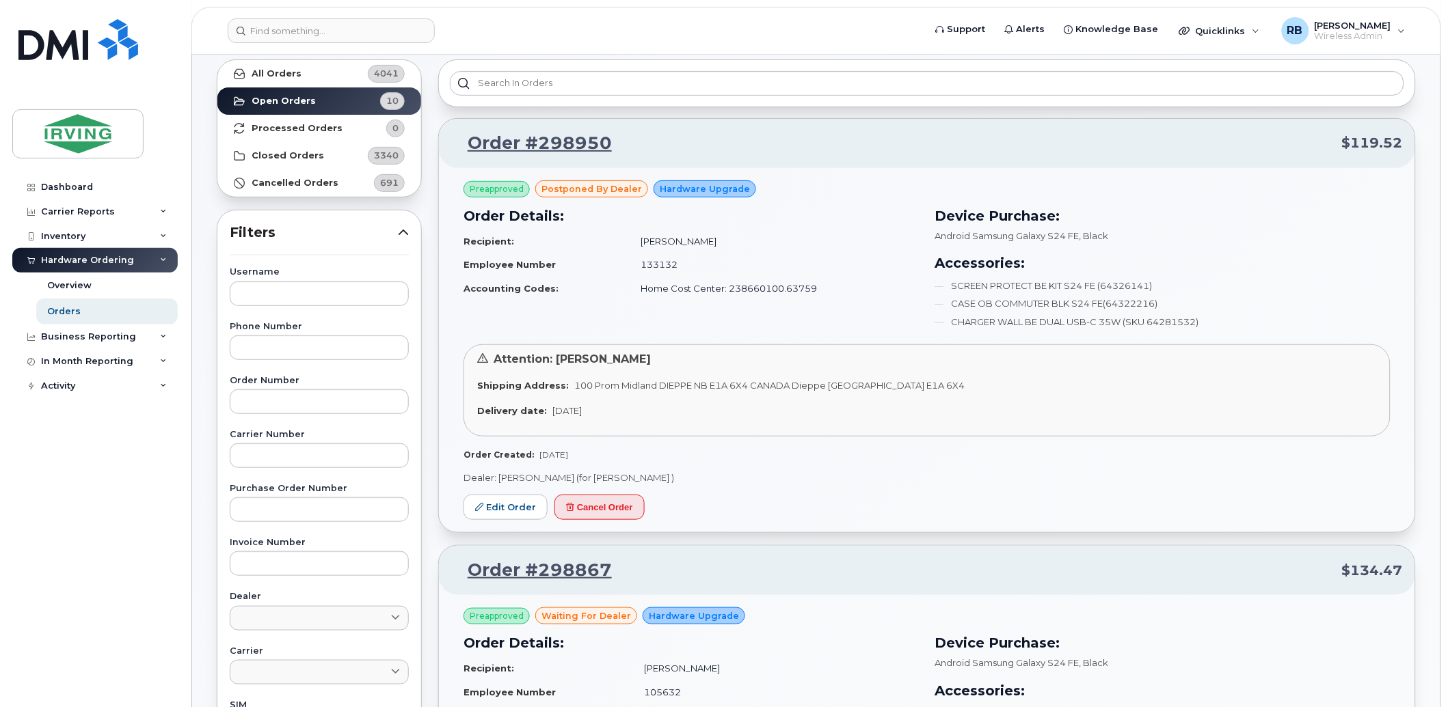
scroll to position [0, 0]
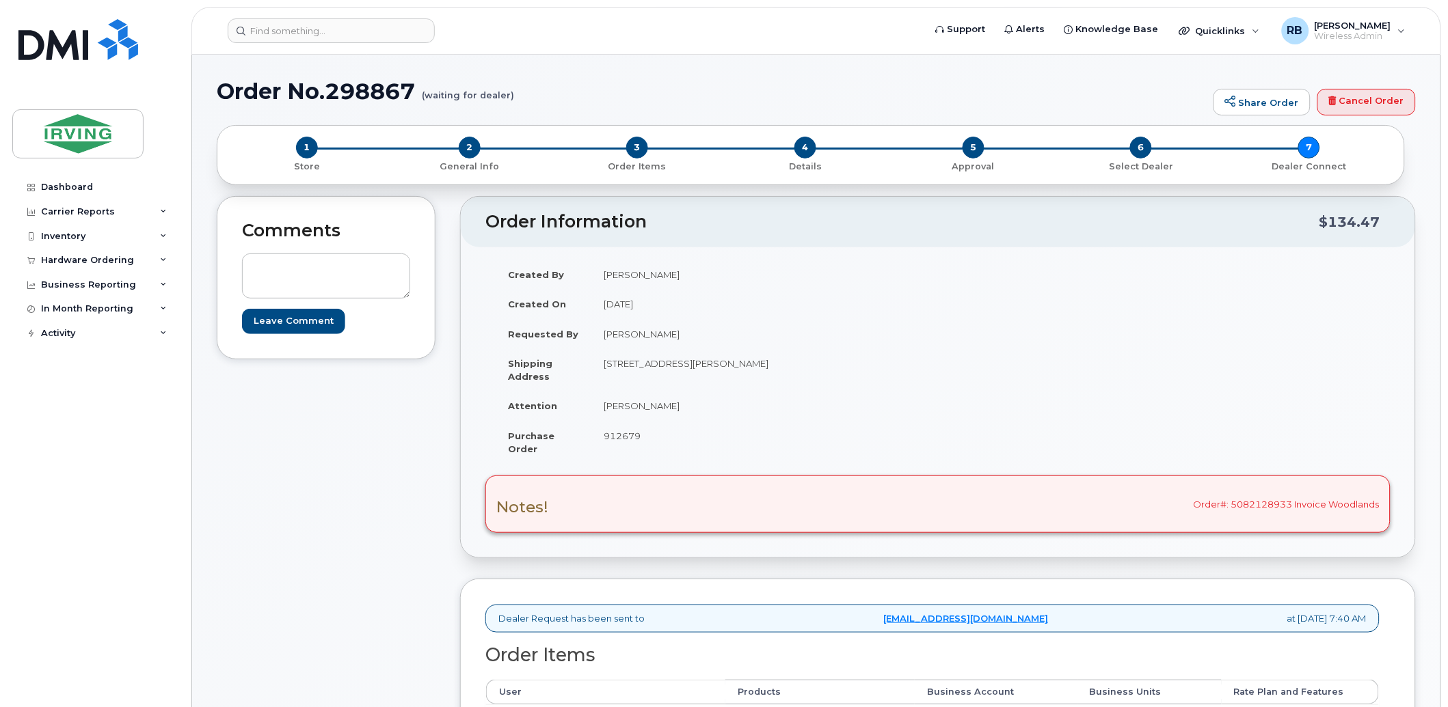
scroll to position [100, 0]
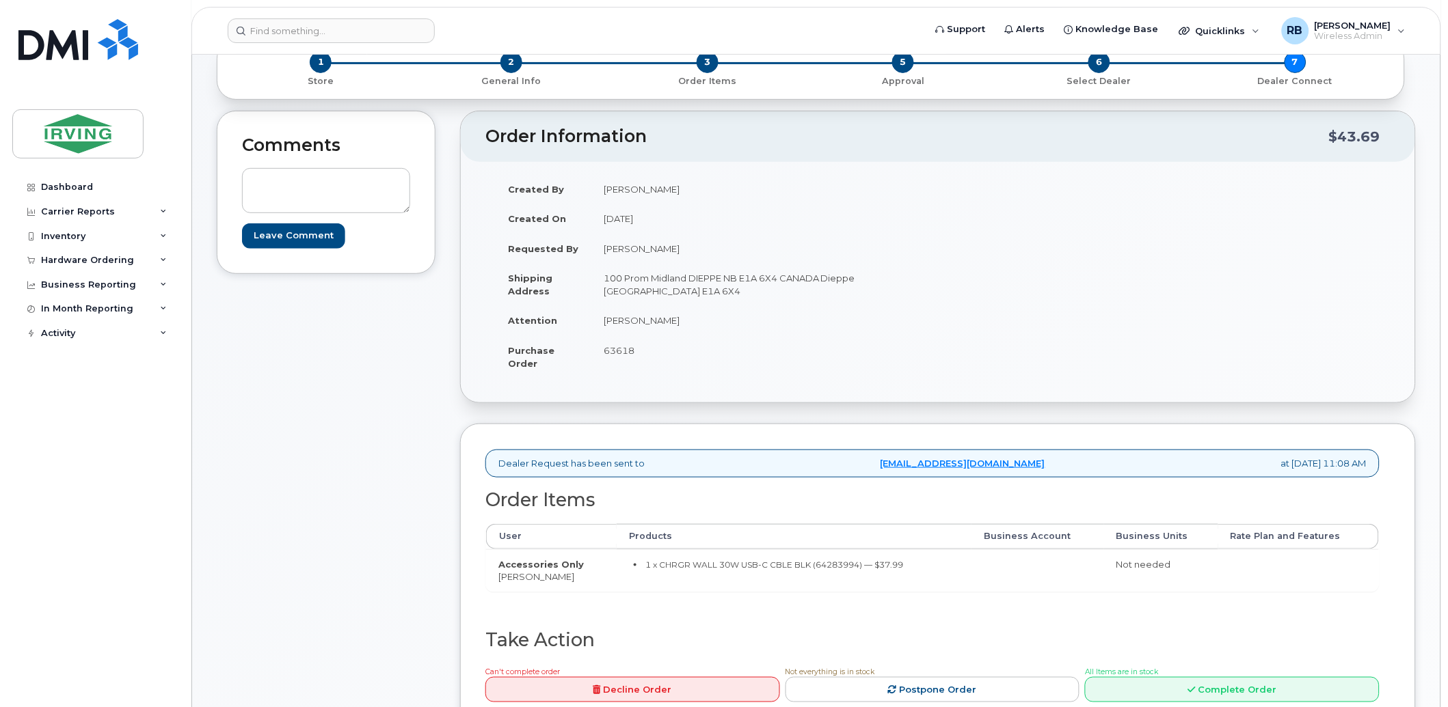
scroll to position [202, 0]
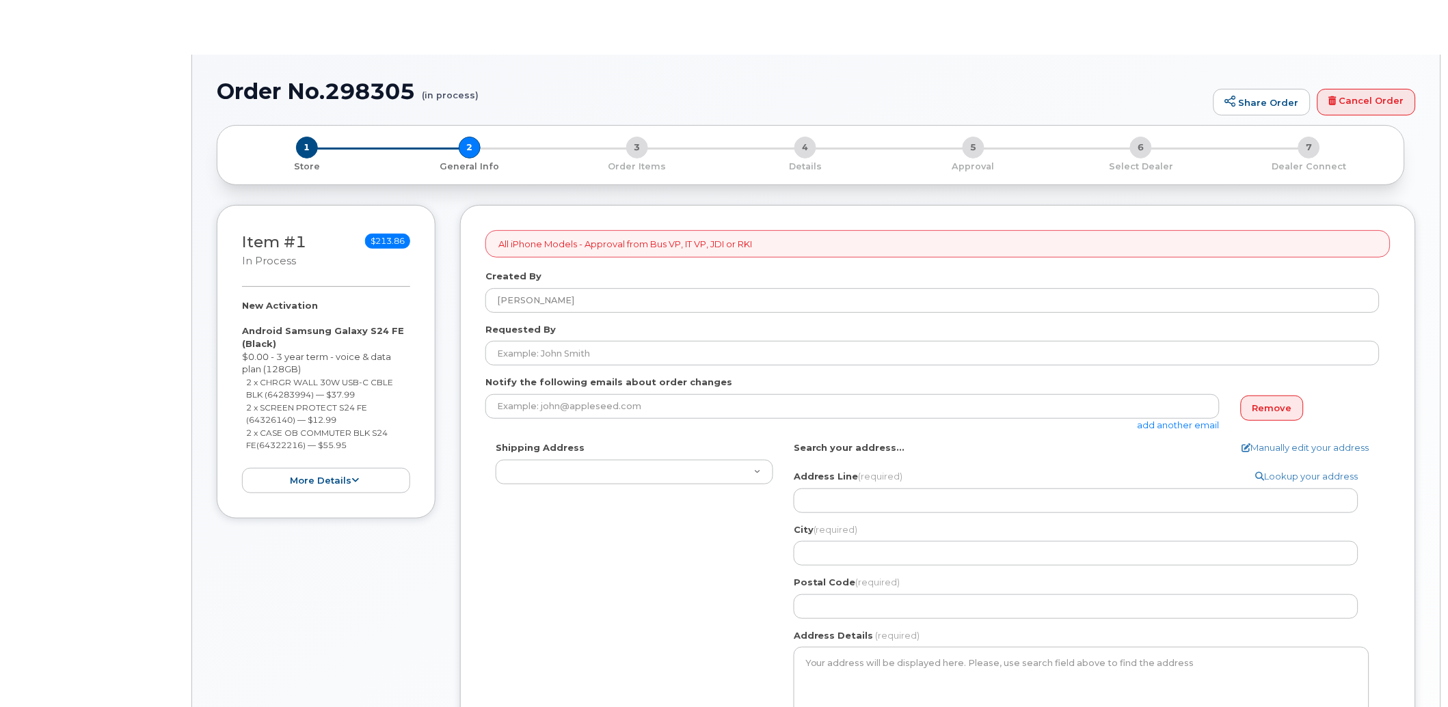
select select
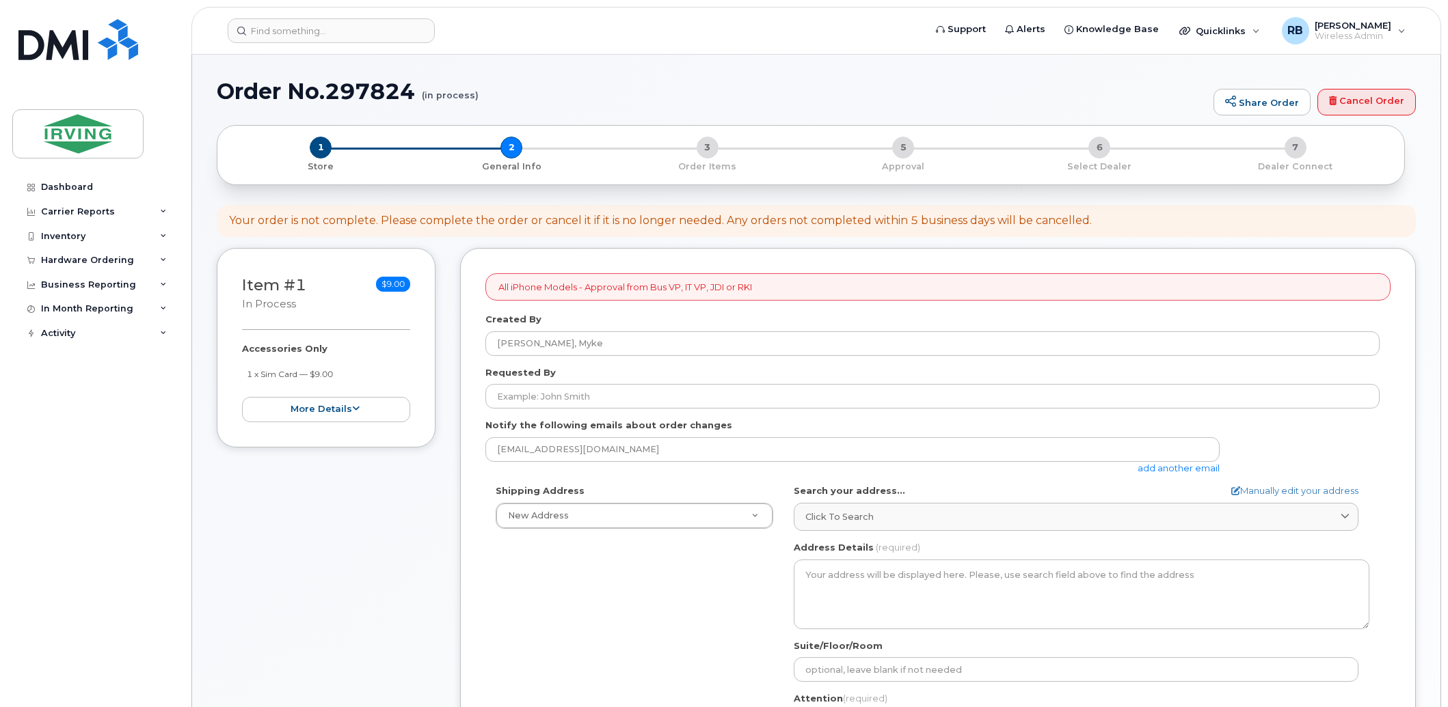
select select
